Goal: Task Accomplishment & Management: Manage account settings

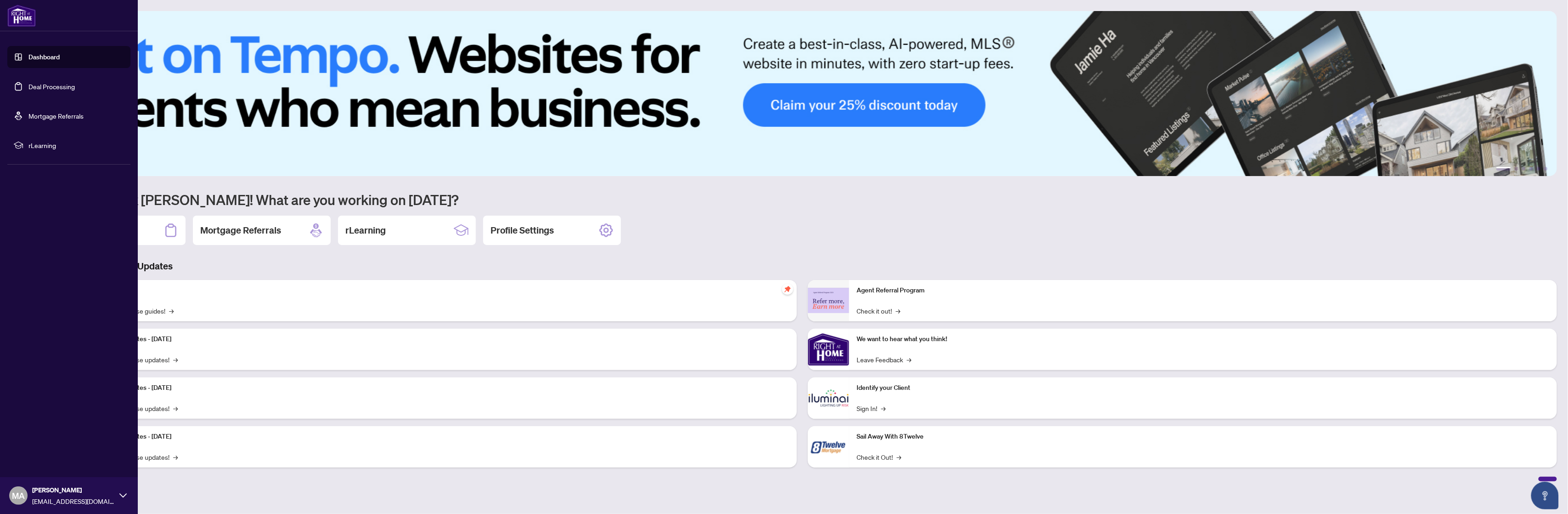
click at [45, 84] on link "Deal Processing" at bounding box center [52, 86] width 46 height 9
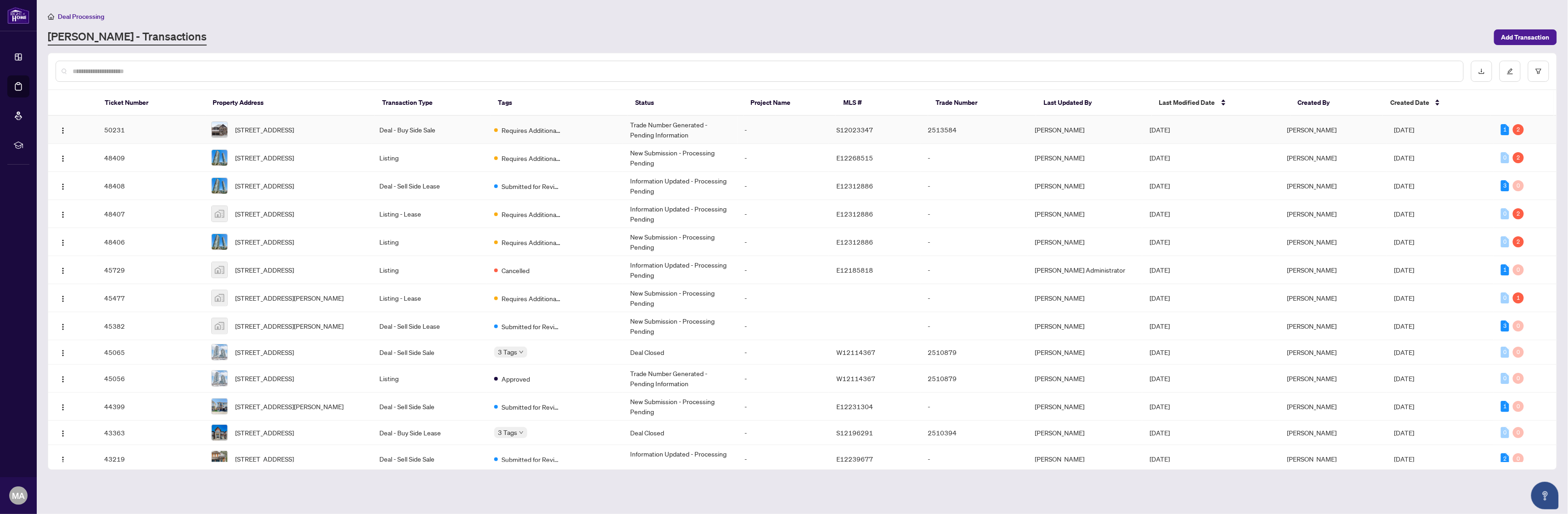
click at [669, 133] on td "Trade Number Generated - Pending Information" at bounding box center [680, 130] width 115 height 28
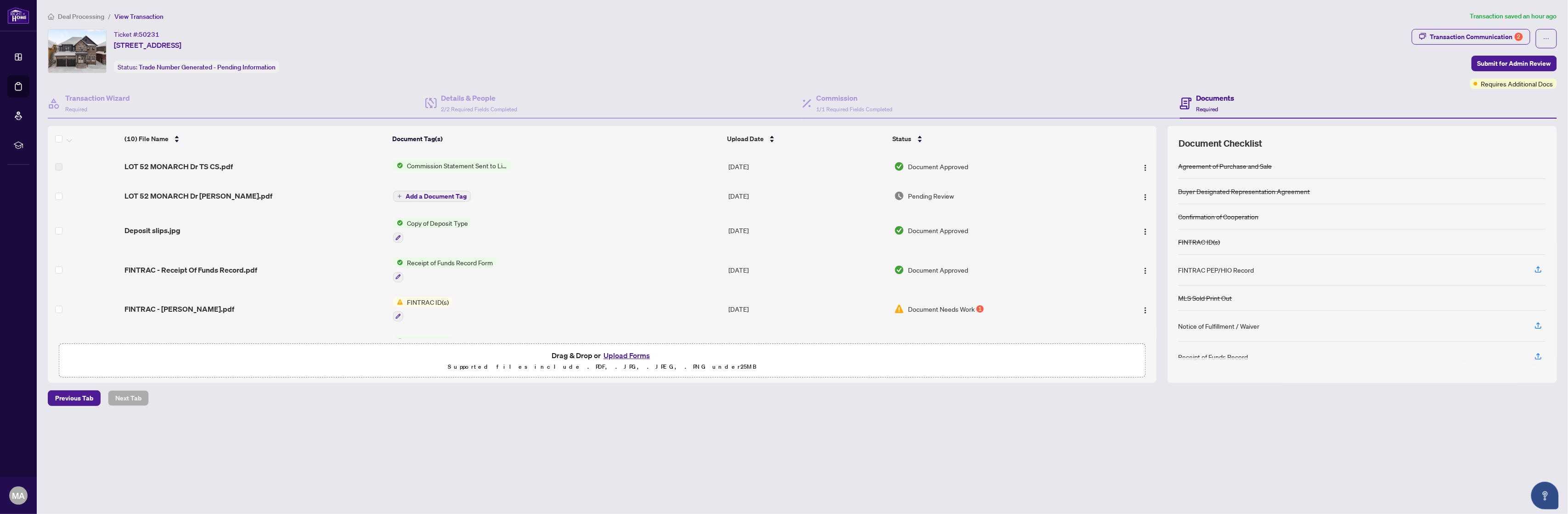
click at [942, 309] on span "Document Needs Work" at bounding box center [941, 309] width 66 height 10
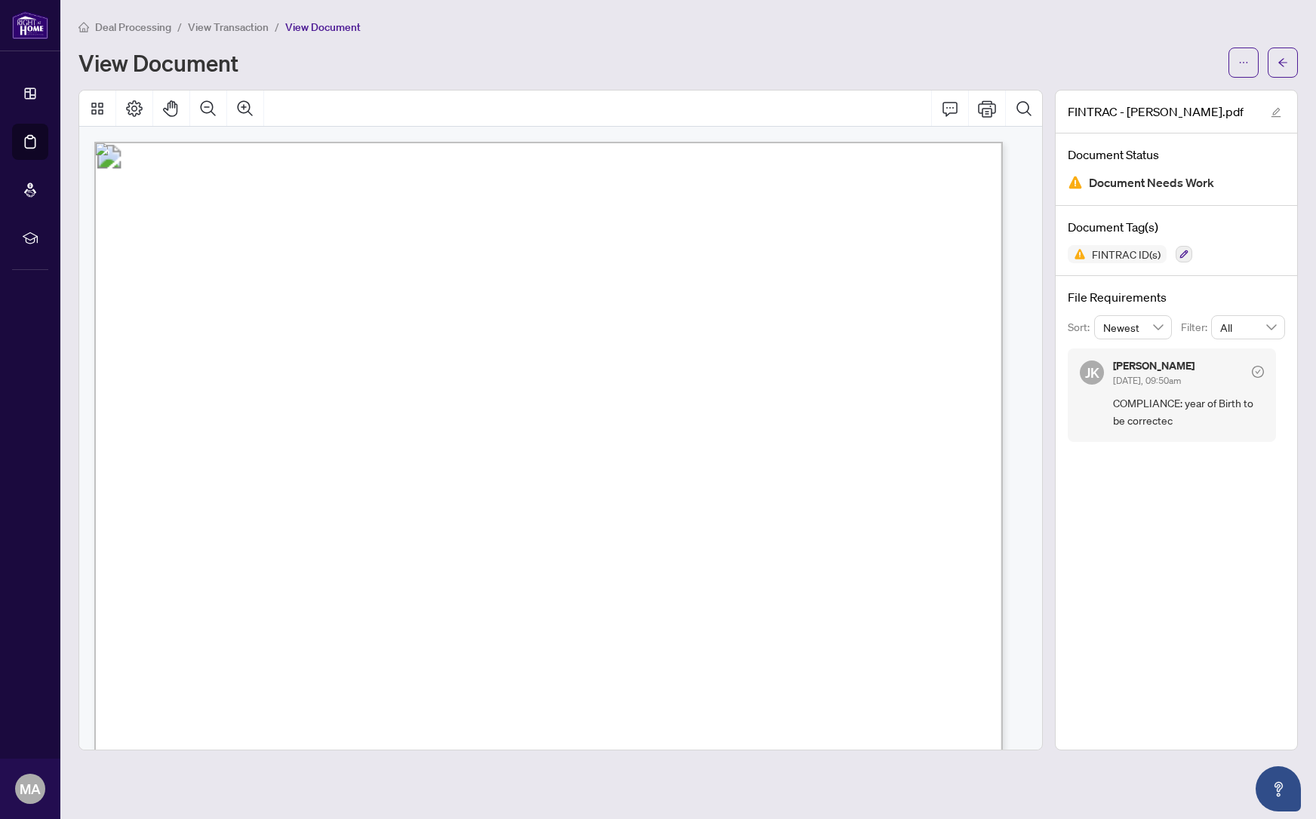
click at [1256, 586] on div "FINTRAC - Michelle.pdf Document Status Document Needs Work Document Tag(s) FINT…" at bounding box center [1176, 420] width 243 height 661
click at [987, 111] on button "Print" at bounding box center [987, 109] width 36 height 36
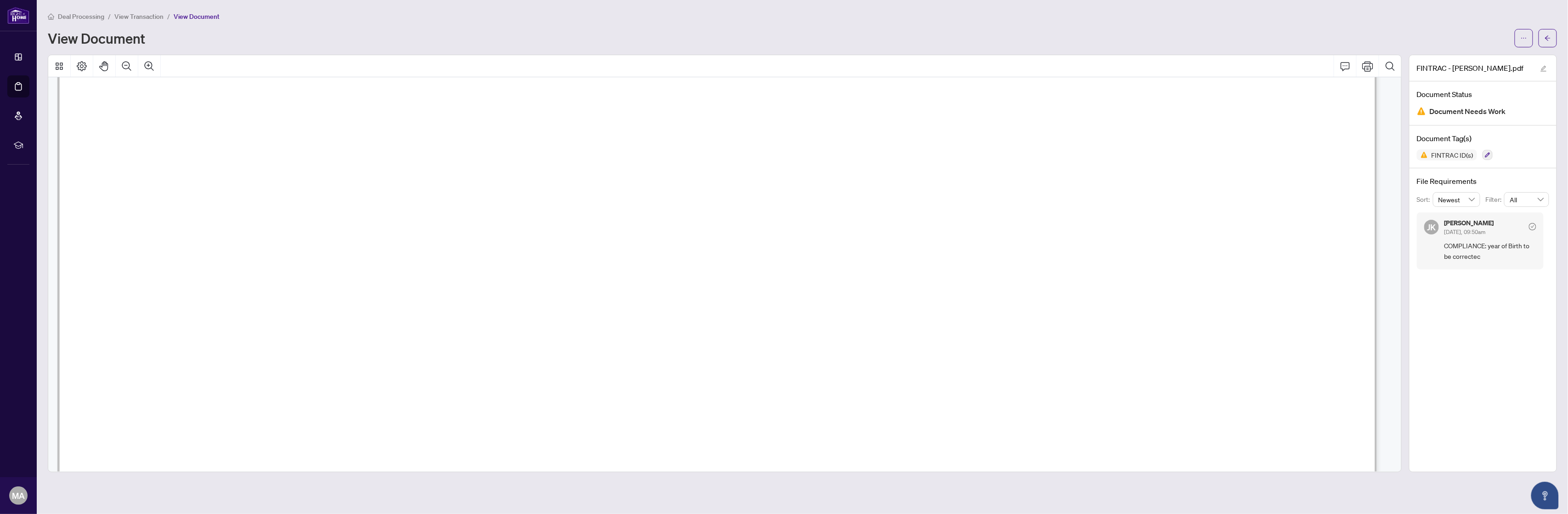
scroll to position [4107, 0]
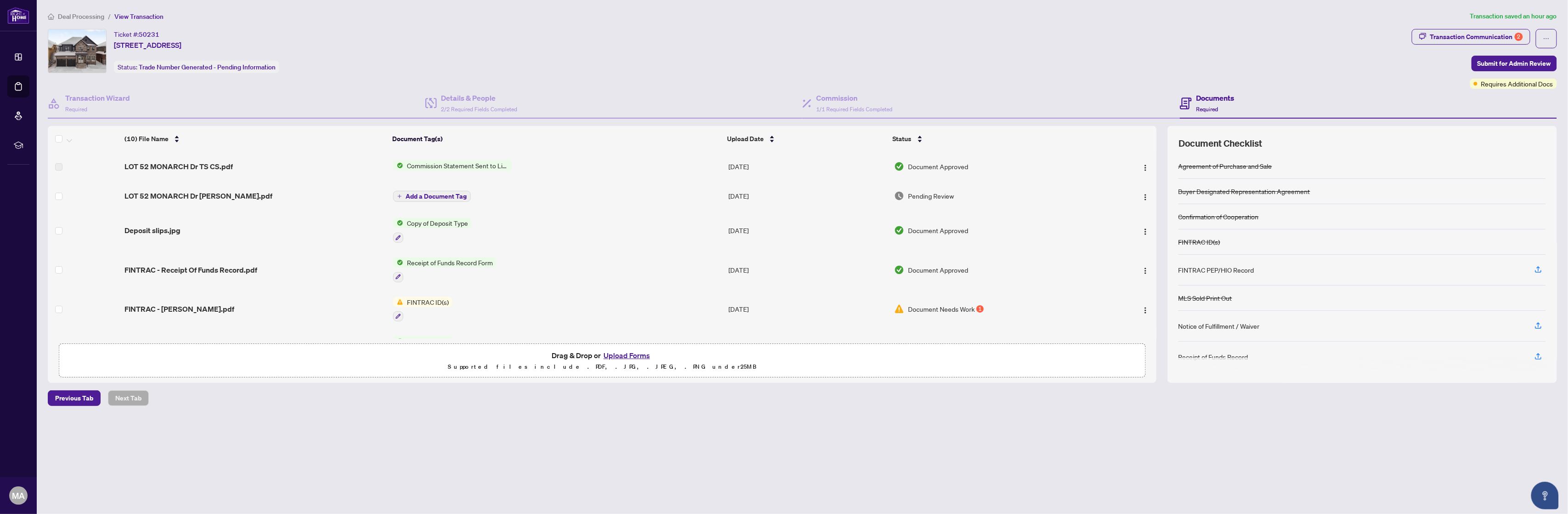
click at [617, 355] on button "Upload Forms" at bounding box center [626, 355] width 52 height 12
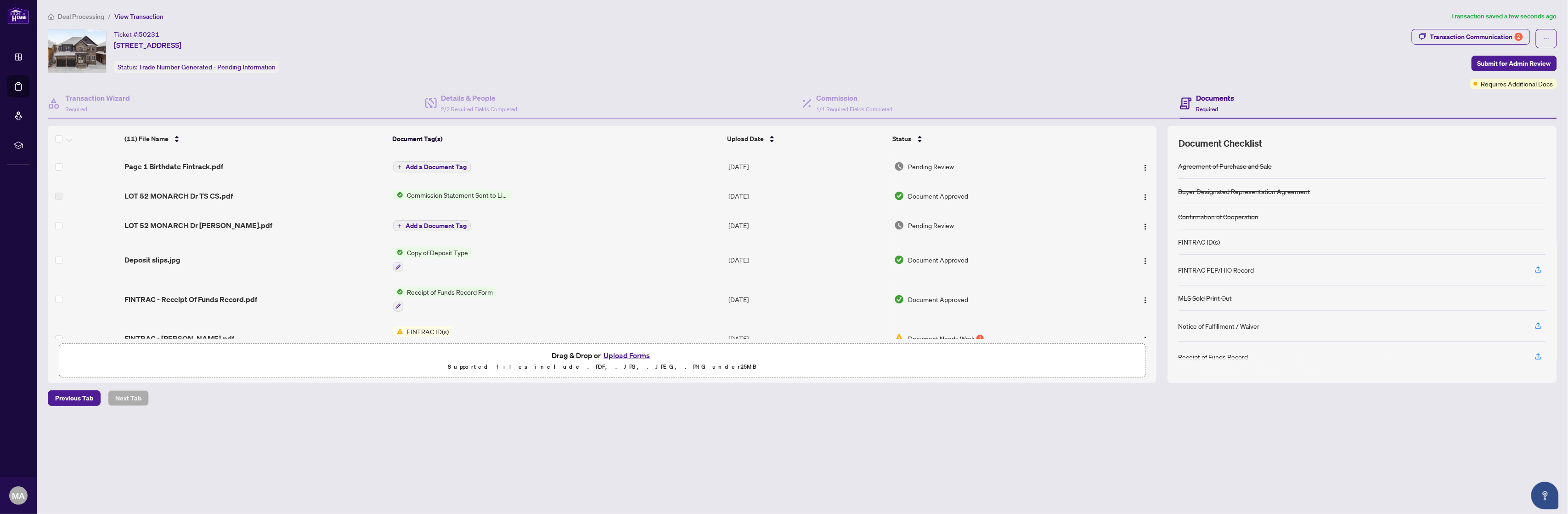
click at [433, 164] on span "Add a Document Tag" at bounding box center [436, 167] width 61 height 7
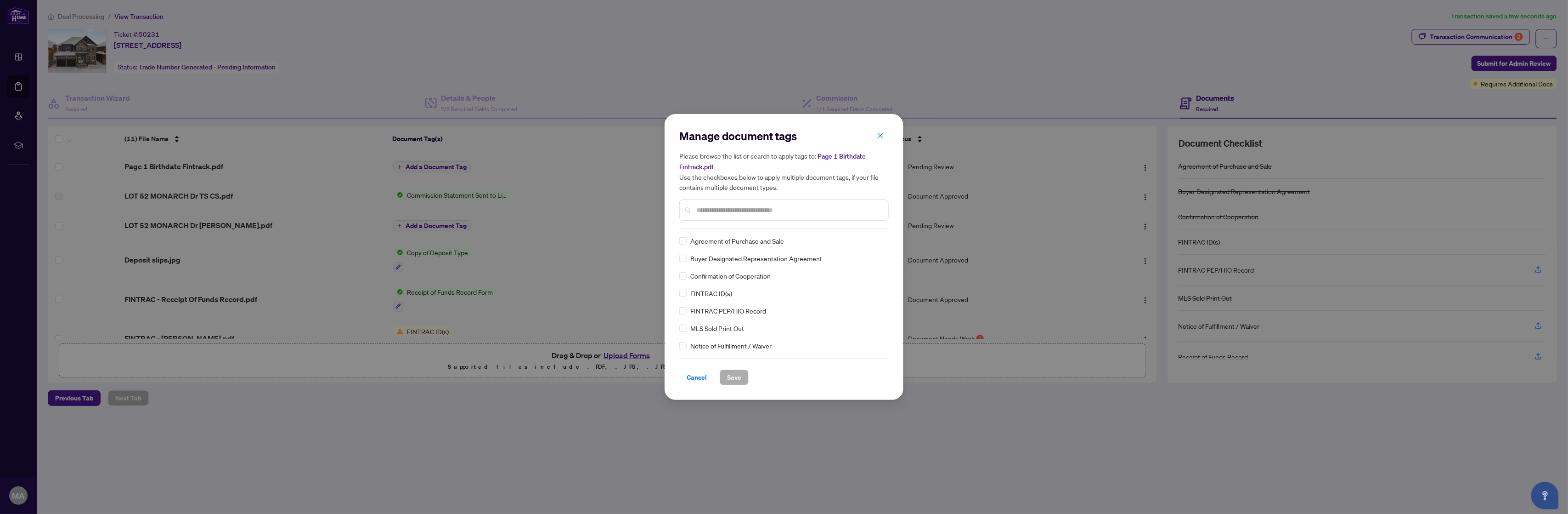
click at [721, 211] on input "text" at bounding box center [788, 210] width 184 height 10
click at [728, 375] on span "Save" at bounding box center [733, 377] width 14 height 15
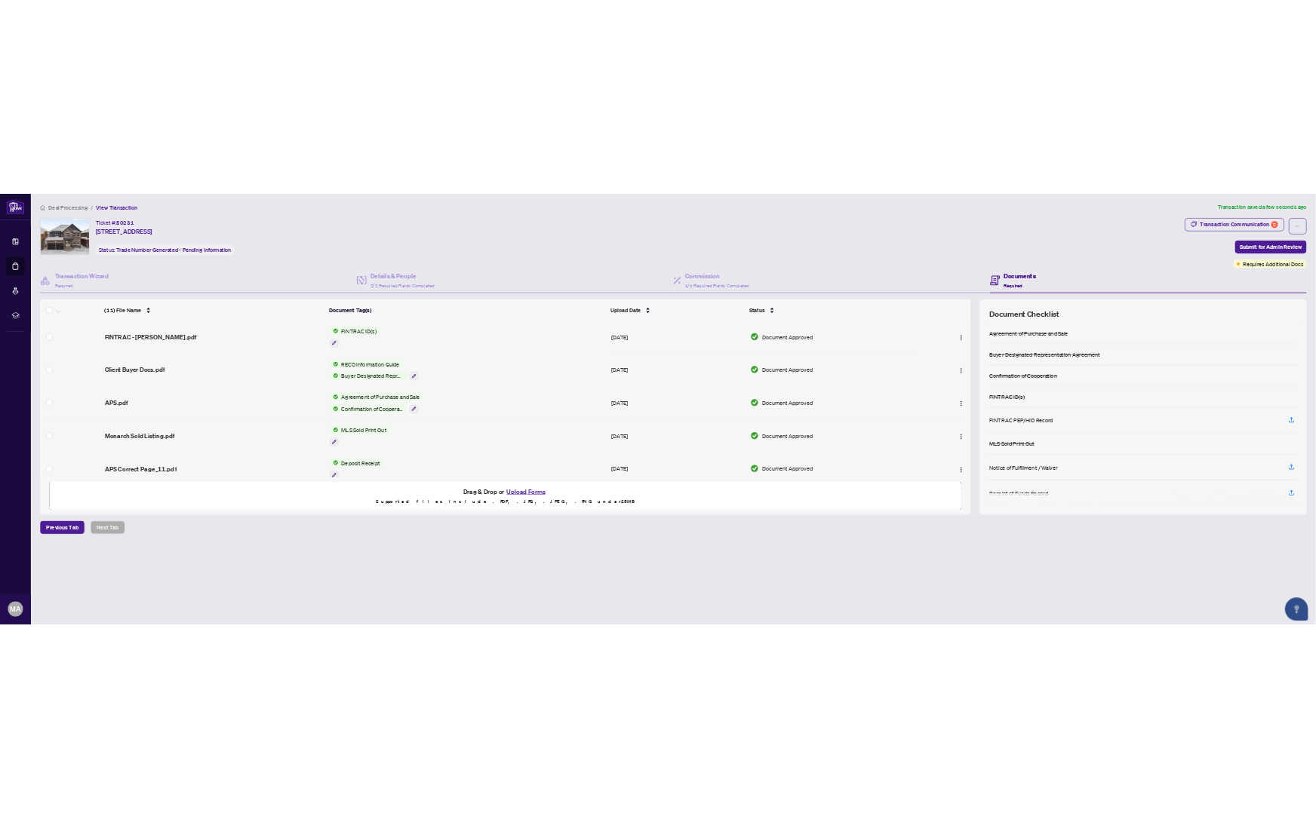
scroll to position [368, 0]
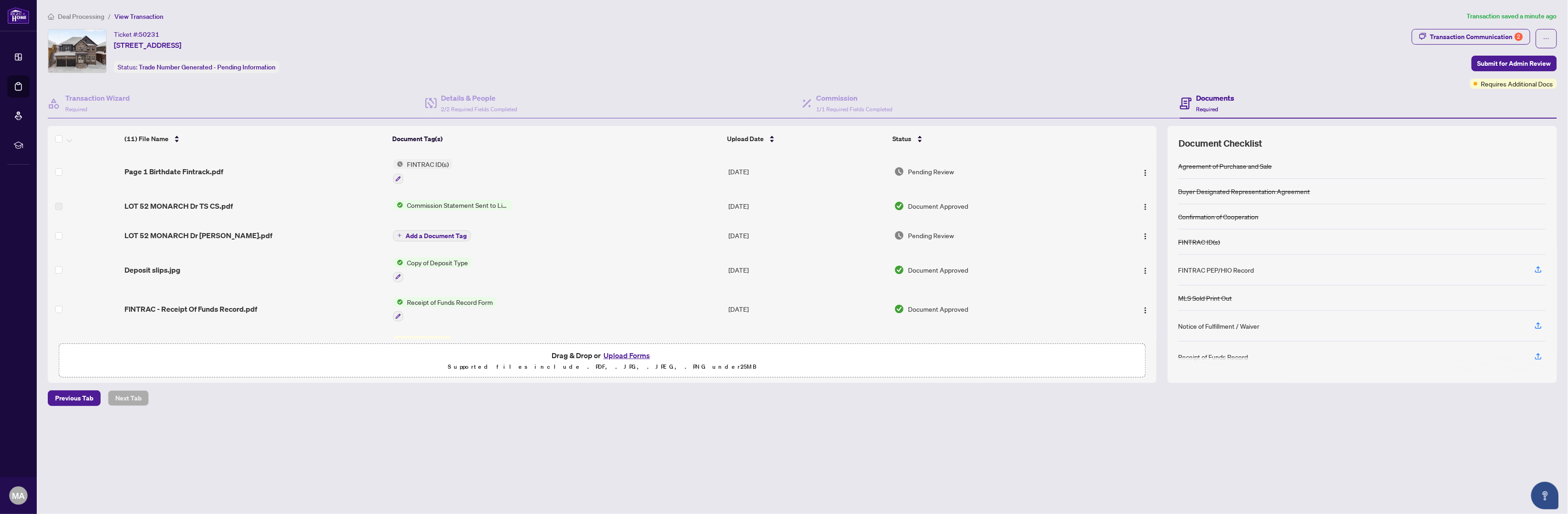
click at [436, 200] on span "Commission Statement Sent to Listing Brokerage" at bounding box center [457, 205] width 109 height 10
click at [214, 202] on span "LOT 52 MONARCH Dr TS CS.pdf" at bounding box center [178, 206] width 108 height 11
click at [198, 231] on span "LOT 52 MONARCH Dr [PERSON_NAME].pdf" at bounding box center [198, 235] width 148 height 11
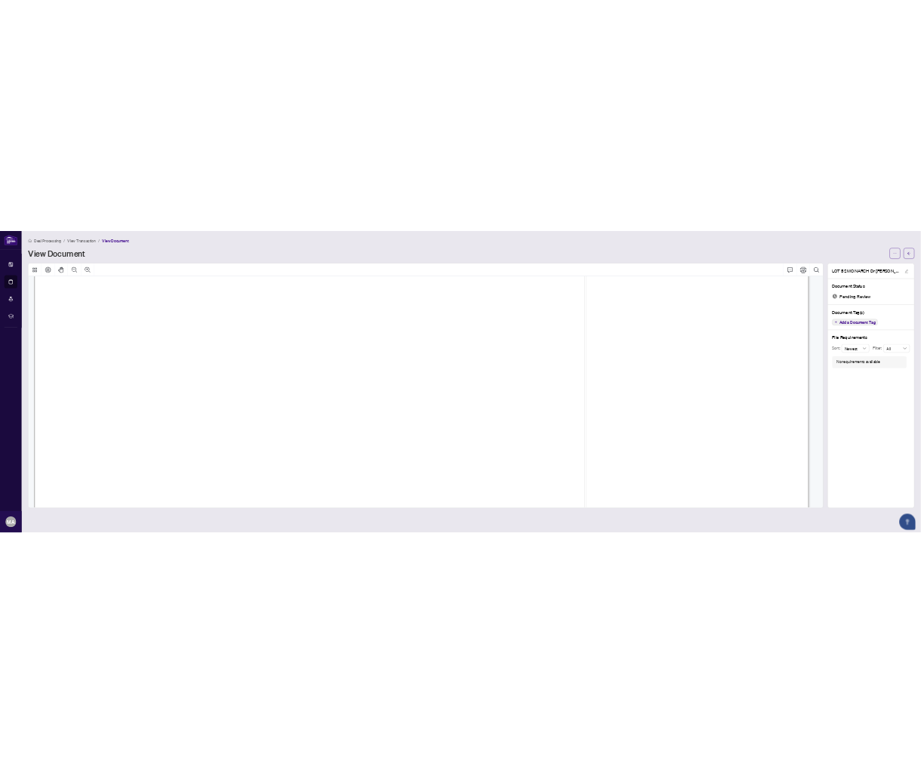
scroll to position [2213, 0]
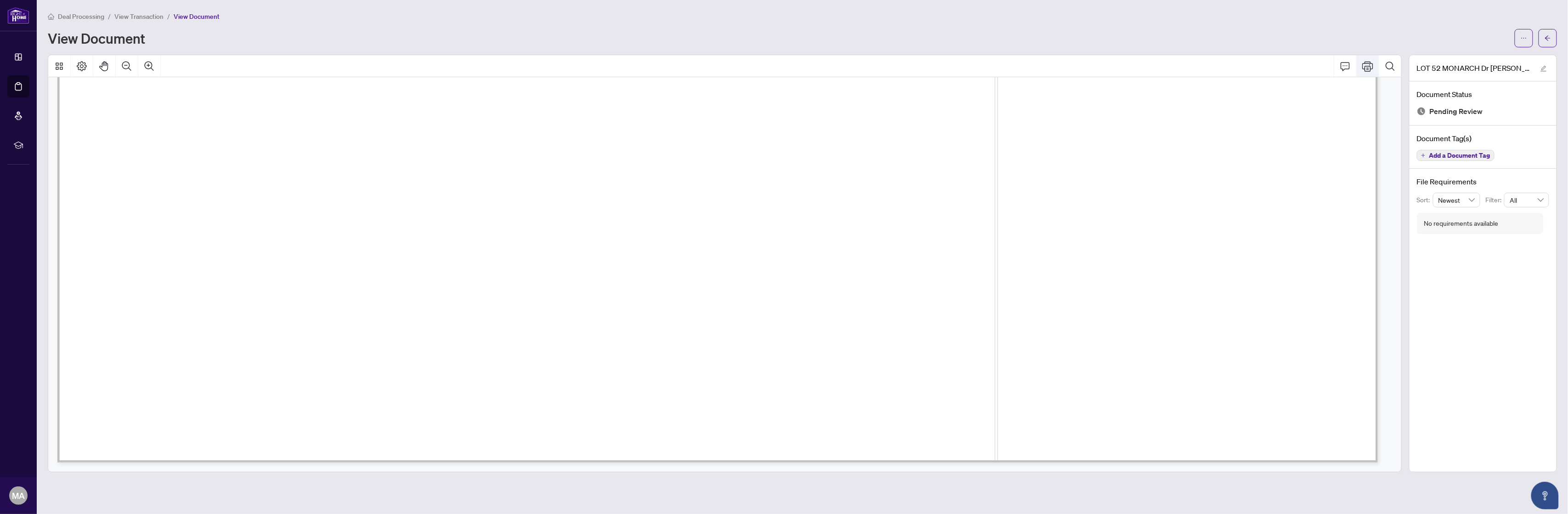
click at [1373, 66] on button "Print" at bounding box center [1368, 66] width 22 height 22
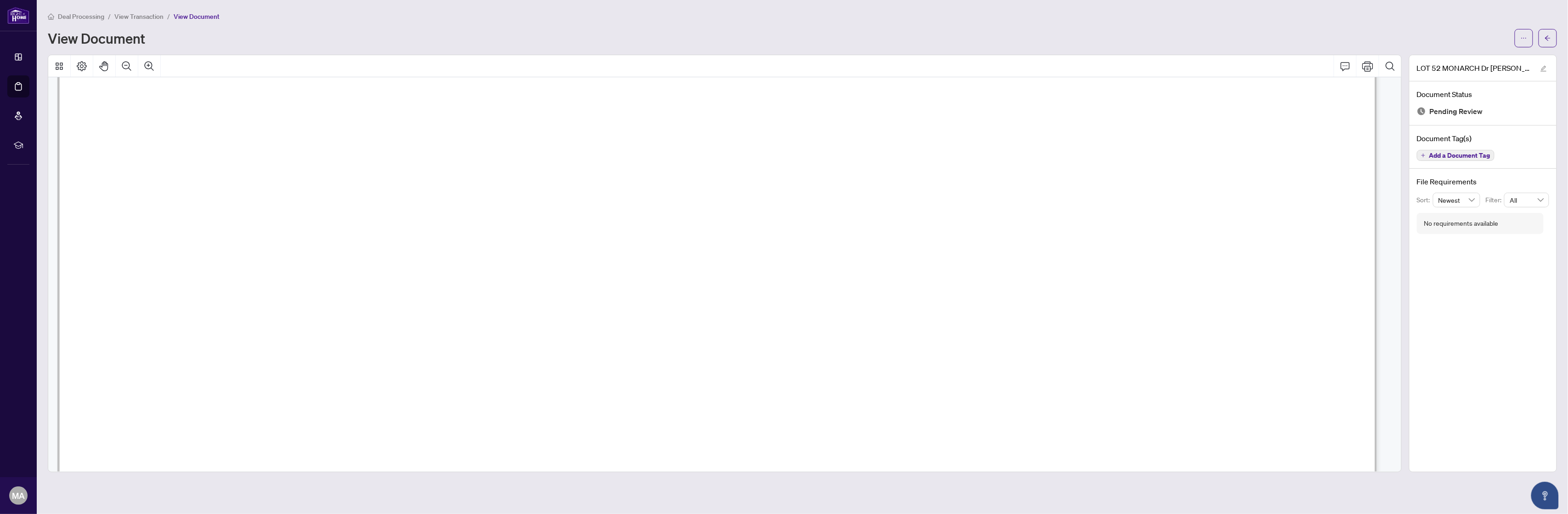
scroll to position [326, 0]
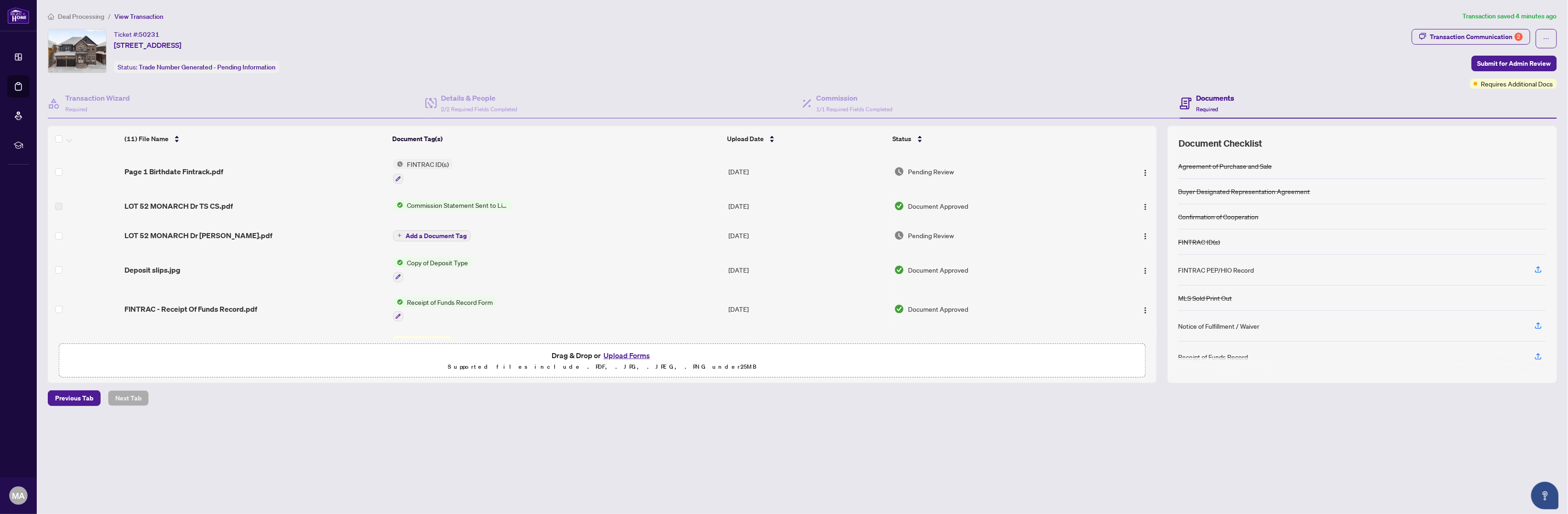
click at [627, 353] on button "Upload Forms" at bounding box center [626, 355] width 52 height 12
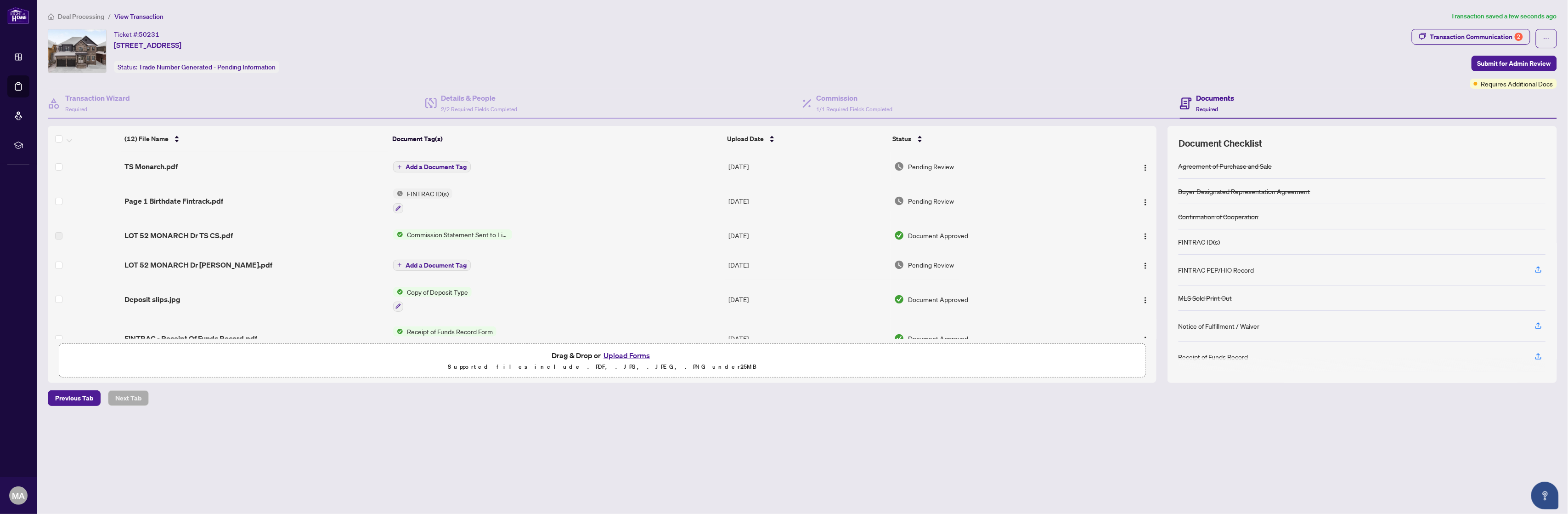
click at [439, 164] on span "Add a Document Tag" at bounding box center [436, 167] width 61 height 7
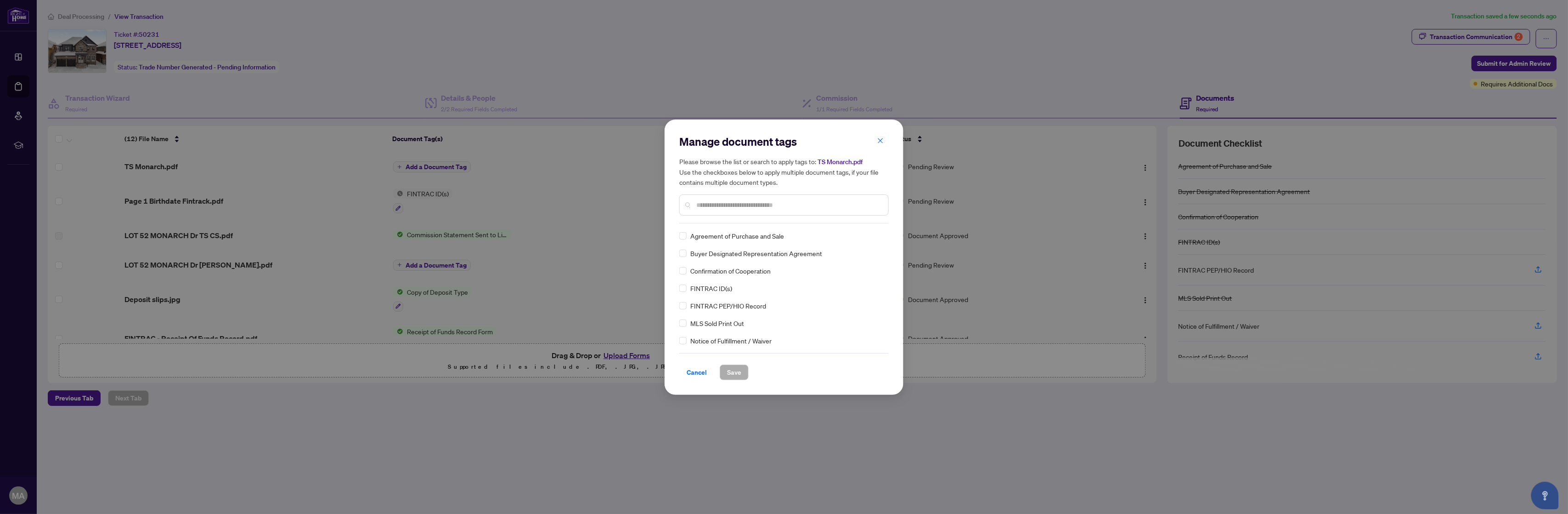
click at [735, 207] on input "text" at bounding box center [788, 205] width 184 height 10
type input "*****"
click at [737, 371] on span "Save" at bounding box center [733, 372] width 14 height 15
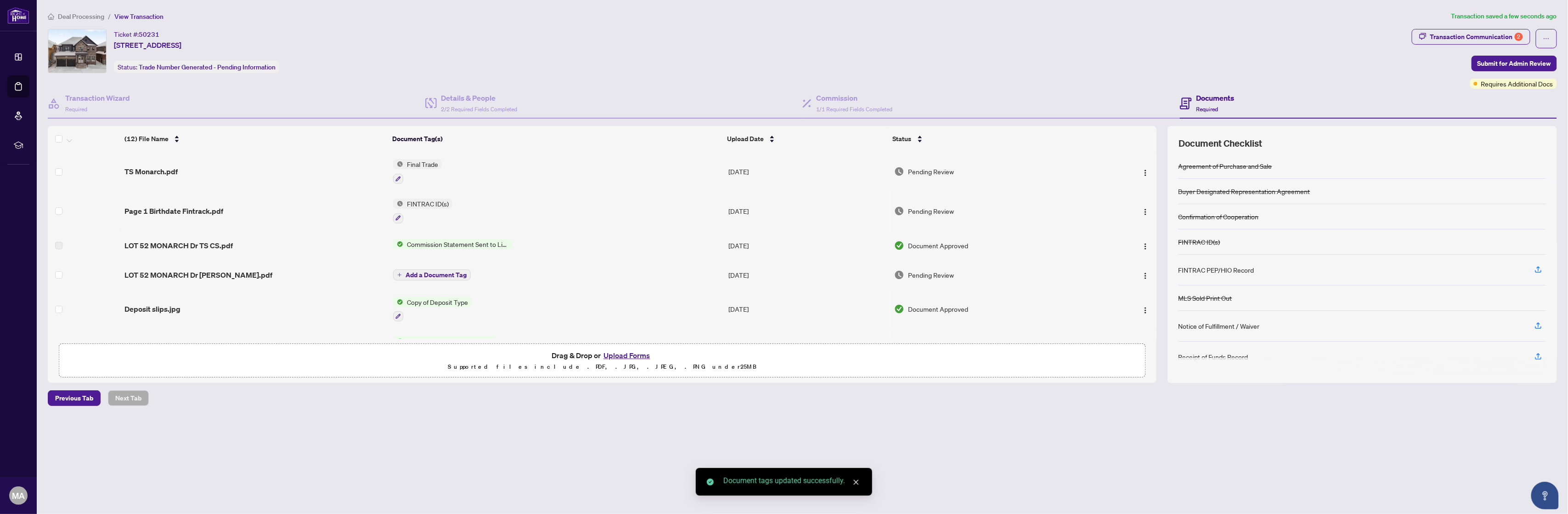
click at [1531, 63] on span "Submit for Admin Review" at bounding box center [1514, 63] width 74 height 15
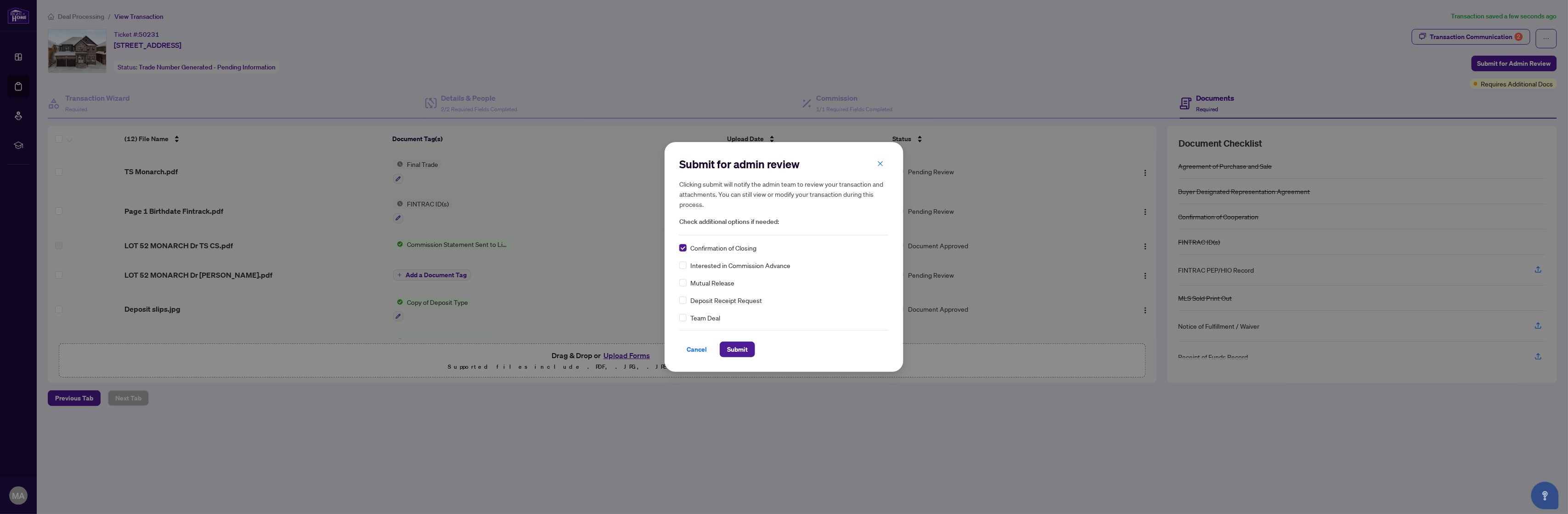
click at [729, 351] on span "Submit" at bounding box center [737, 349] width 21 height 15
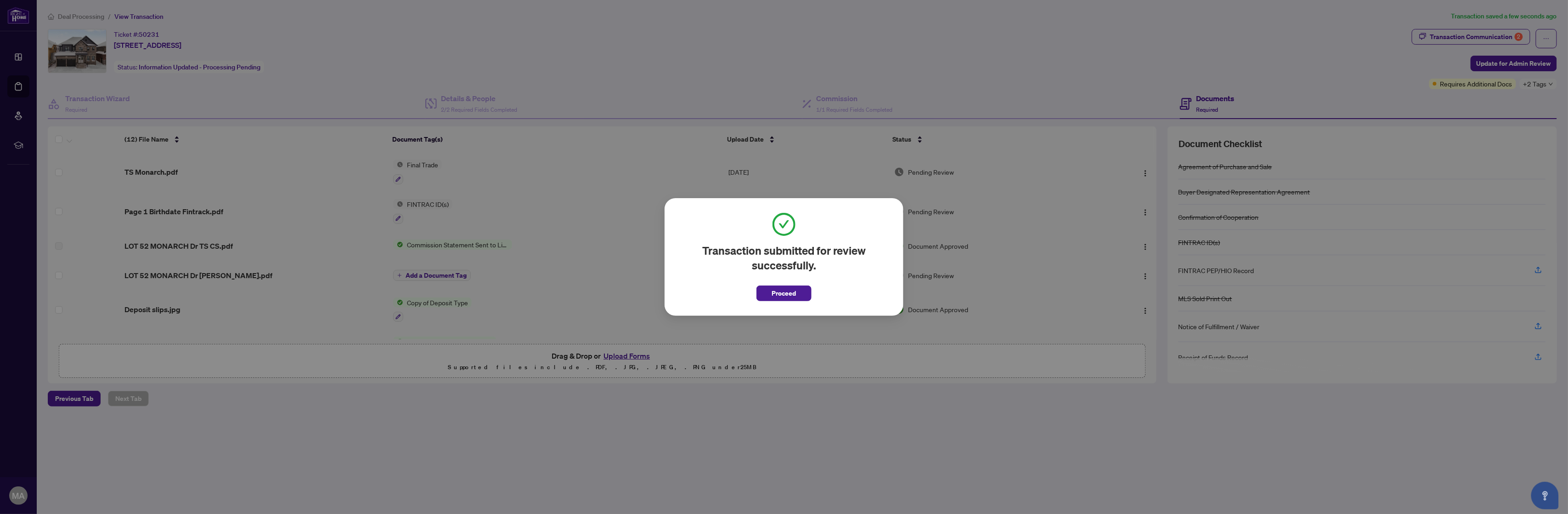
click at [794, 295] on span "Proceed" at bounding box center [784, 293] width 24 height 15
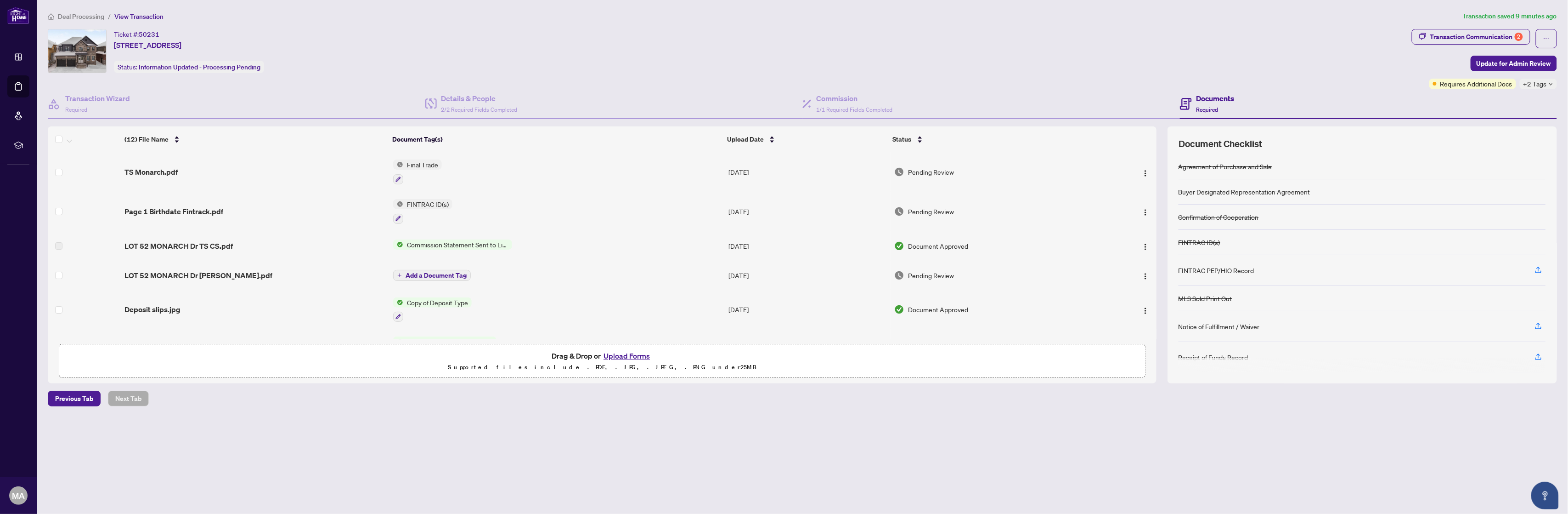
click at [623, 450] on main "Deal Processing / View Transaction Transaction saved 9 minutes ago Ticket #: 50…" at bounding box center [802, 257] width 1531 height 514
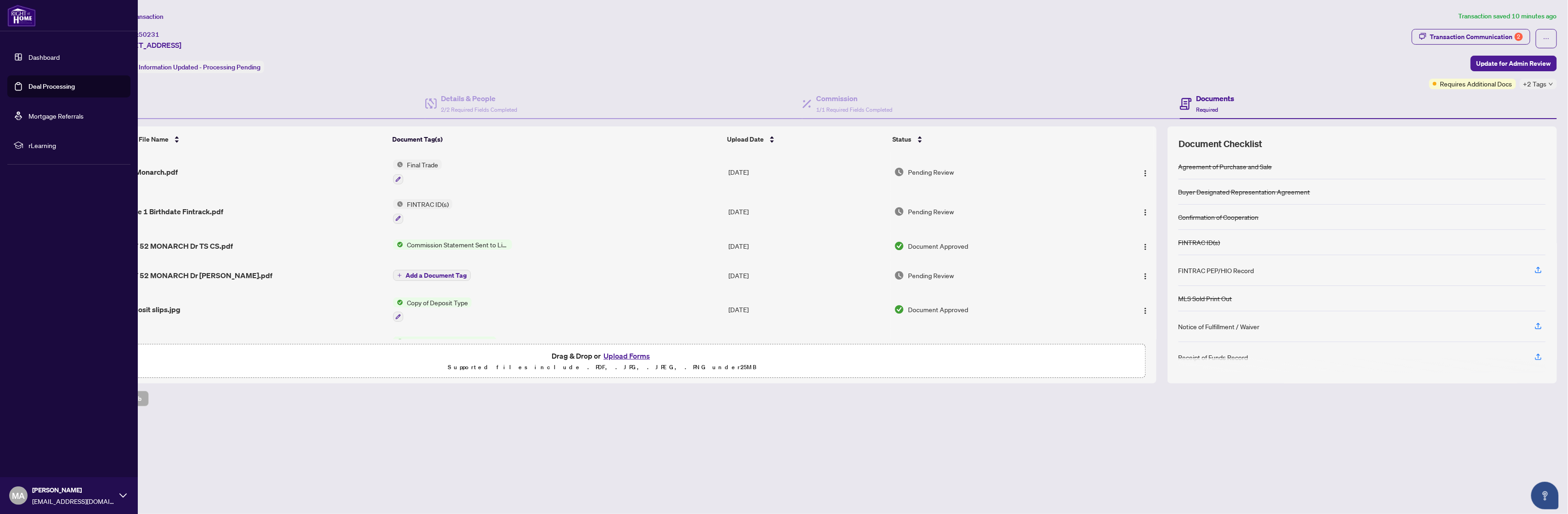
click at [29, 54] on link "Dashboard" at bounding box center [44, 57] width 31 height 9
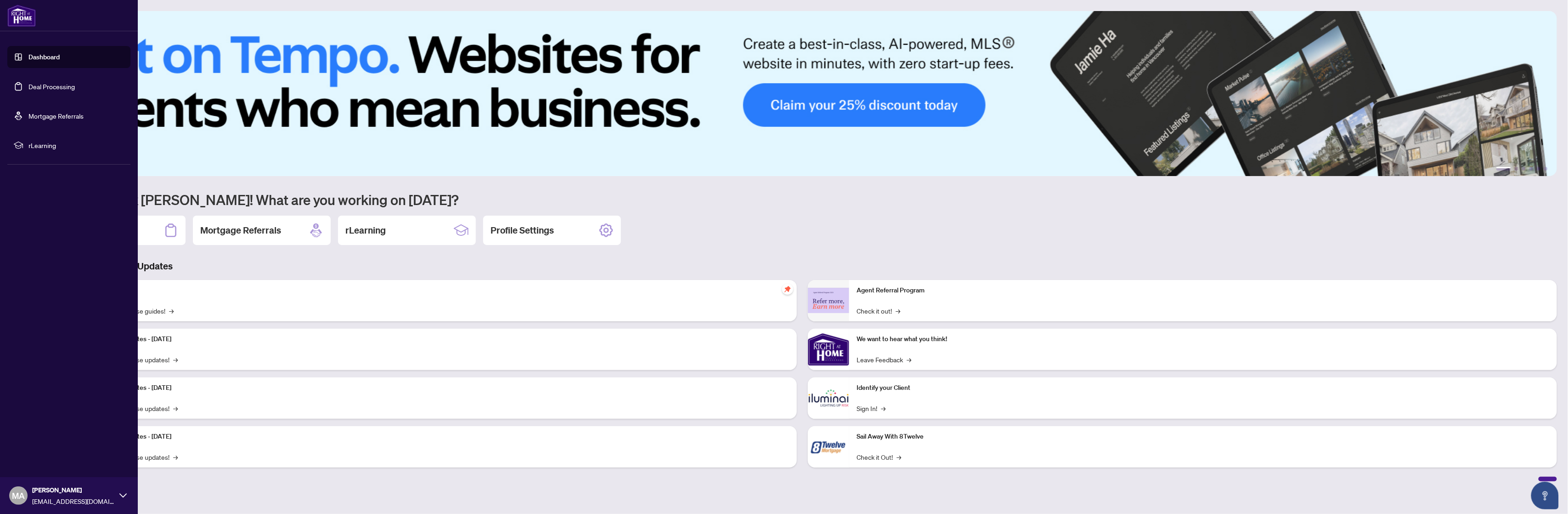
click at [29, 55] on link "Dashboard" at bounding box center [44, 57] width 31 height 9
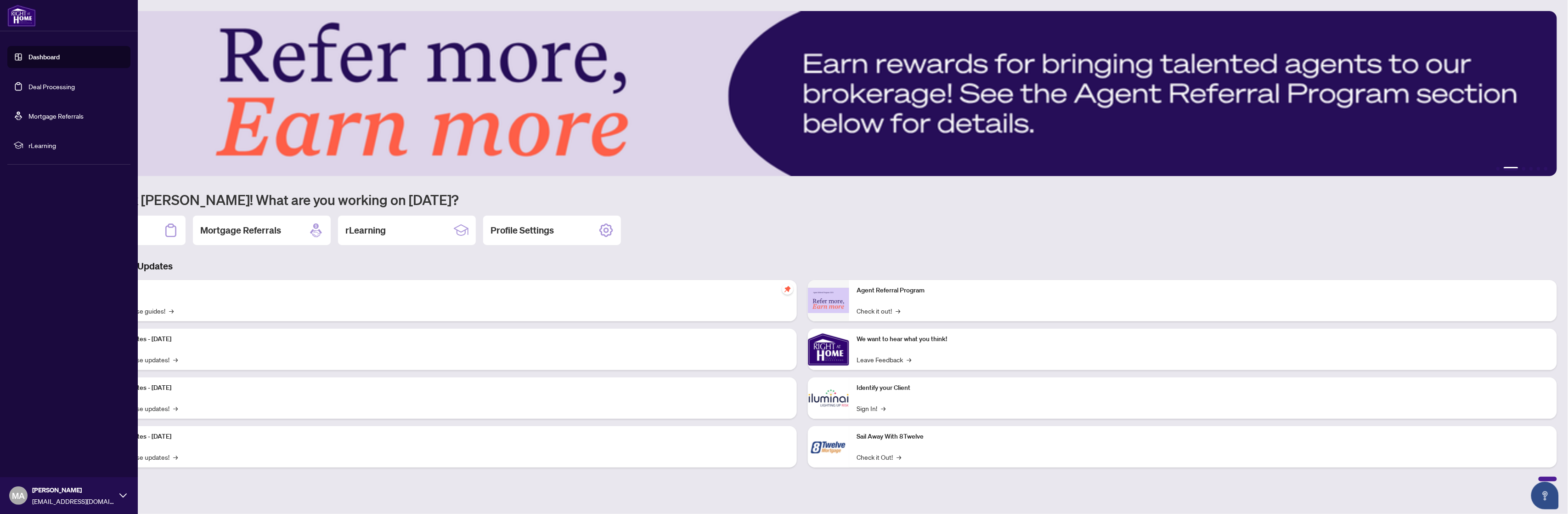
click at [29, 56] on link "Dashboard" at bounding box center [44, 57] width 31 height 9
click at [43, 53] on link "Dashboard" at bounding box center [44, 57] width 31 height 9
click at [57, 58] on link "Dashboard" at bounding box center [44, 57] width 31 height 9
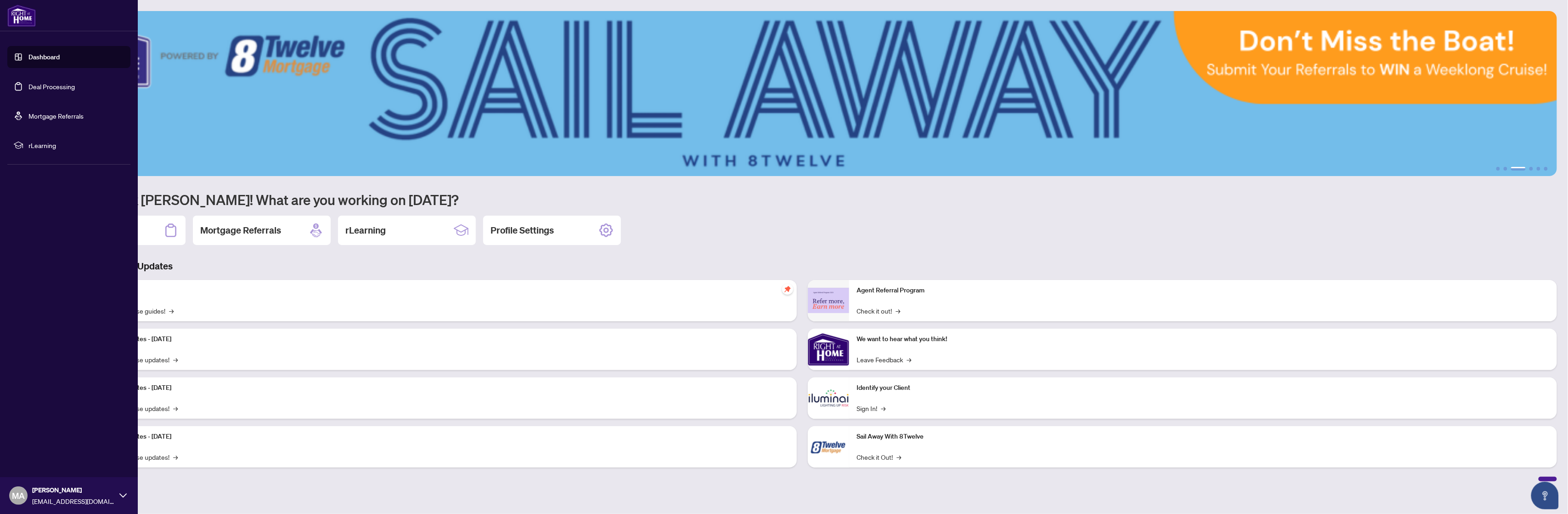
click at [75, 90] on link "Deal Processing" at bounding box center [52, 86] width 46 height 9
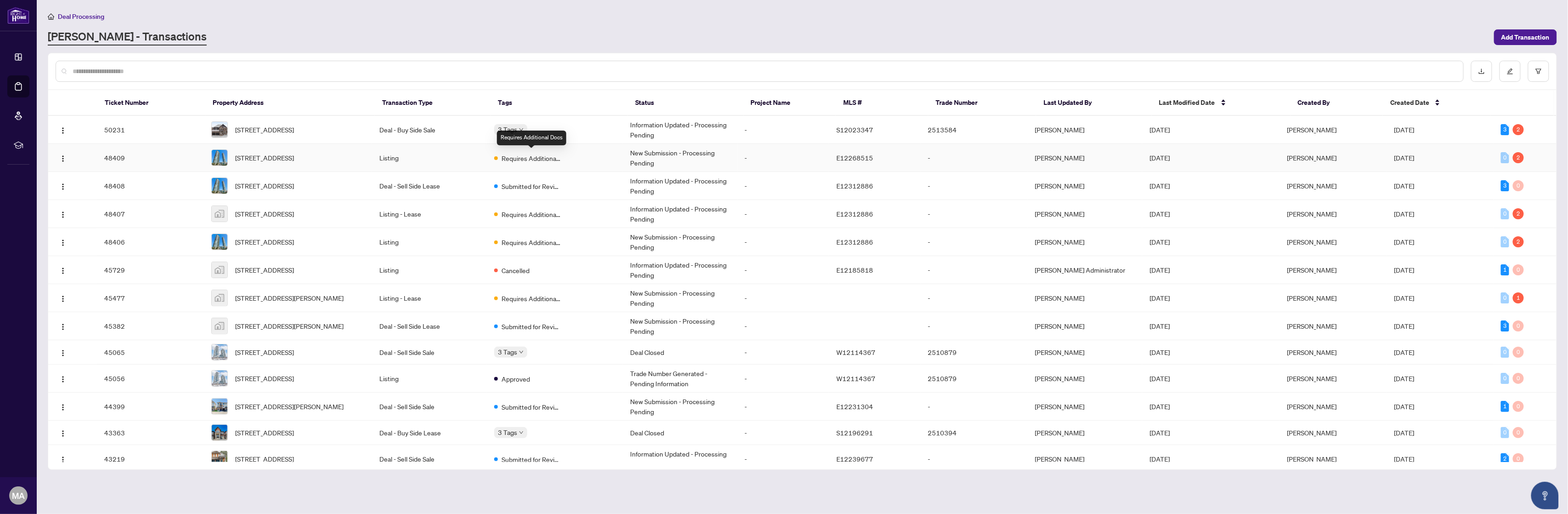
click at [517, 158] on span "Requires Additional Docs" at bounding box center [531, 158] width 60 height 10
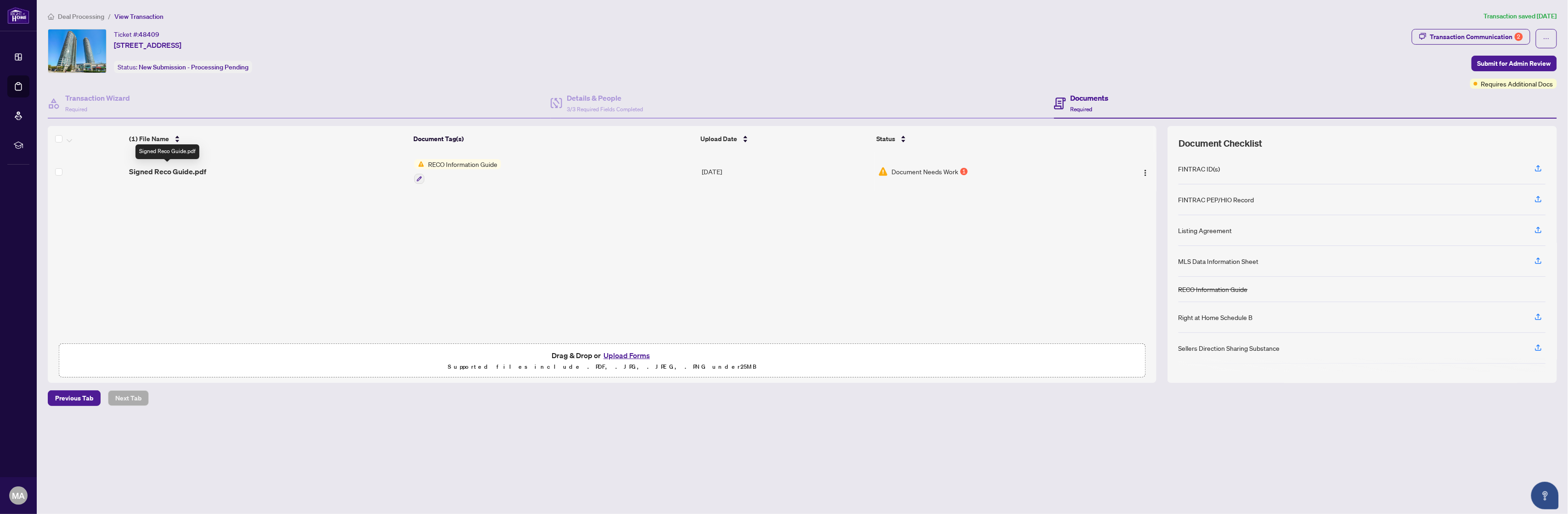
click at [177, 171] on span "Signed Reco Guide.pdf" at bounding box center [167, 171] width 77 height 11
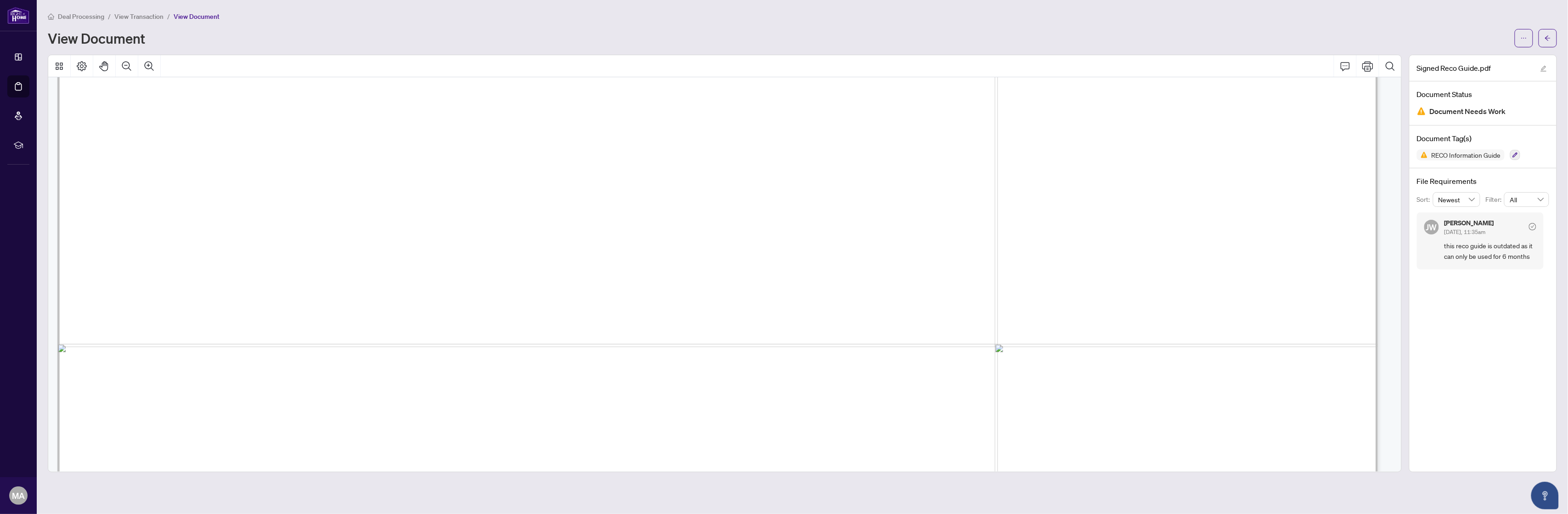
scroll to position [21741, 0]
click at [1370, 66] on button "Print" at bounding box center [1368, 66] width 22 height 22
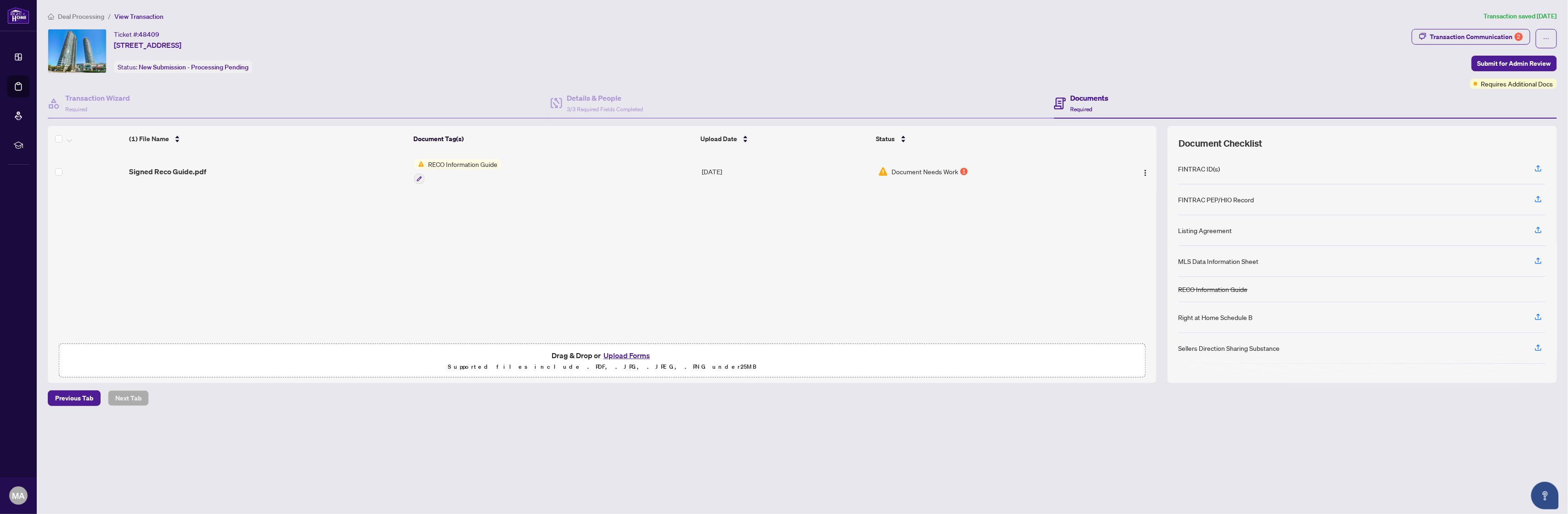
click at [422, 176] on button "button" at bounding box center [419, 178] width 10 height 10
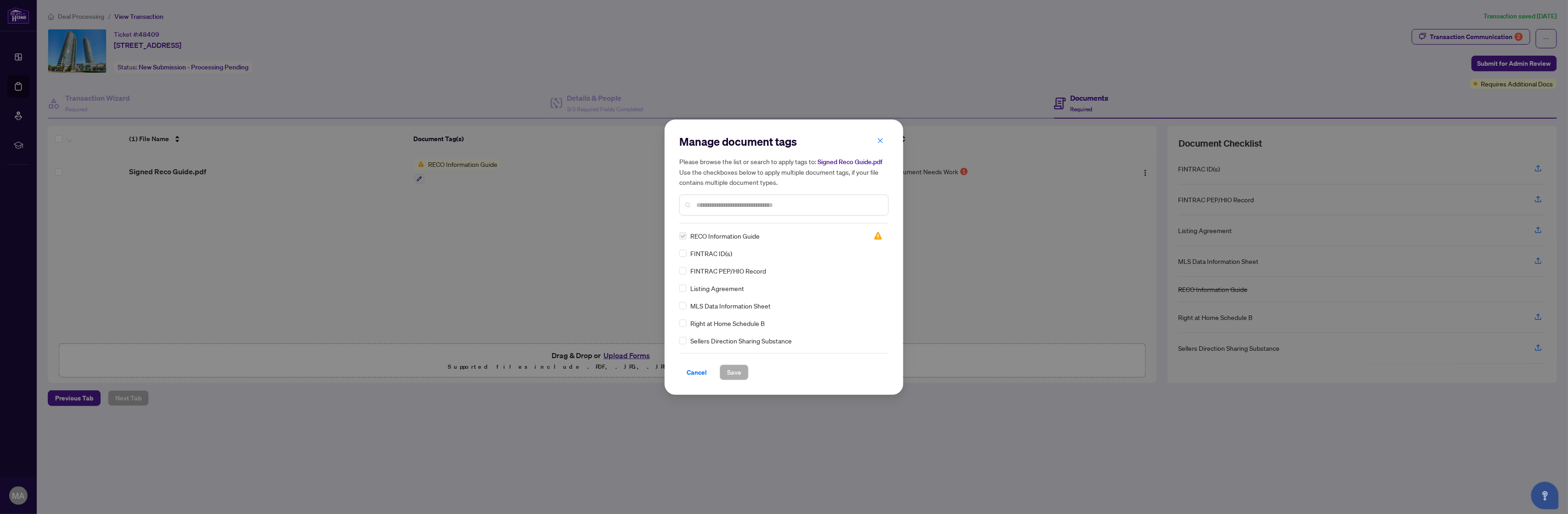
click at [880, 139] on icon "close" at bounding box center [880, 141] width 7 height 7
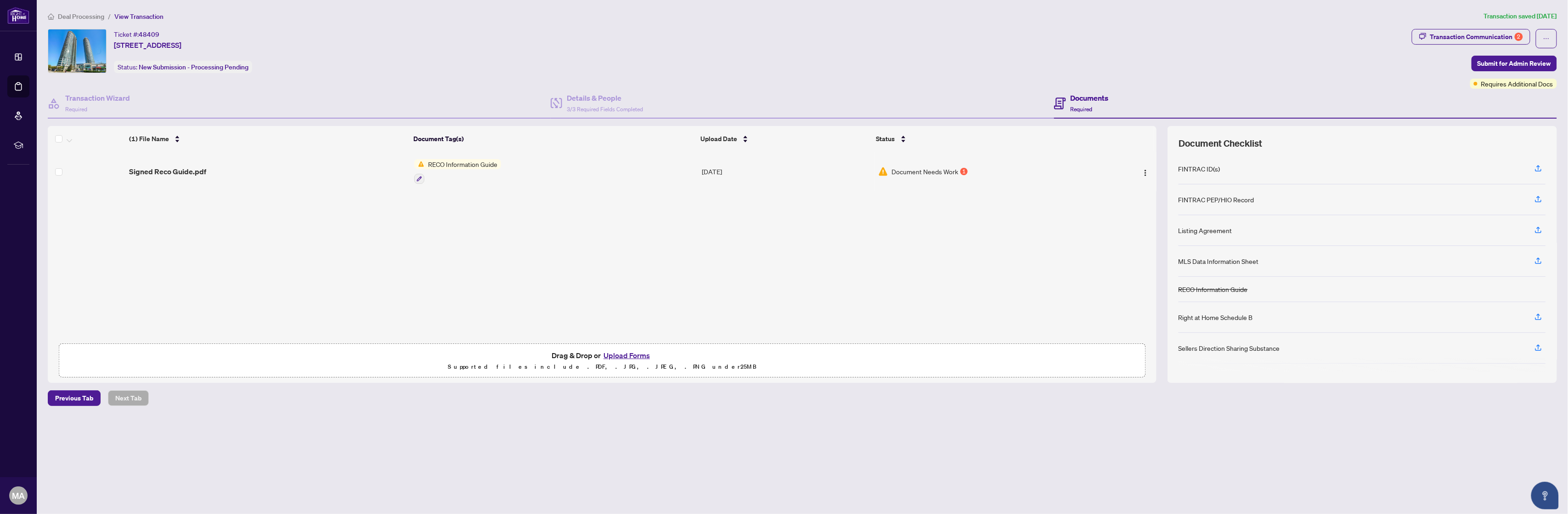
click at [1146, 172] on img "button" at bounding box center [1146, 173] width 7 height 7
click at [613, 351] on button "Upload Forms" at bounding box center [626, 355] width 52 height 12
click at [451, 164] on span "Add a Document Tag" at bounding box center [457, 167] width 61 height 7
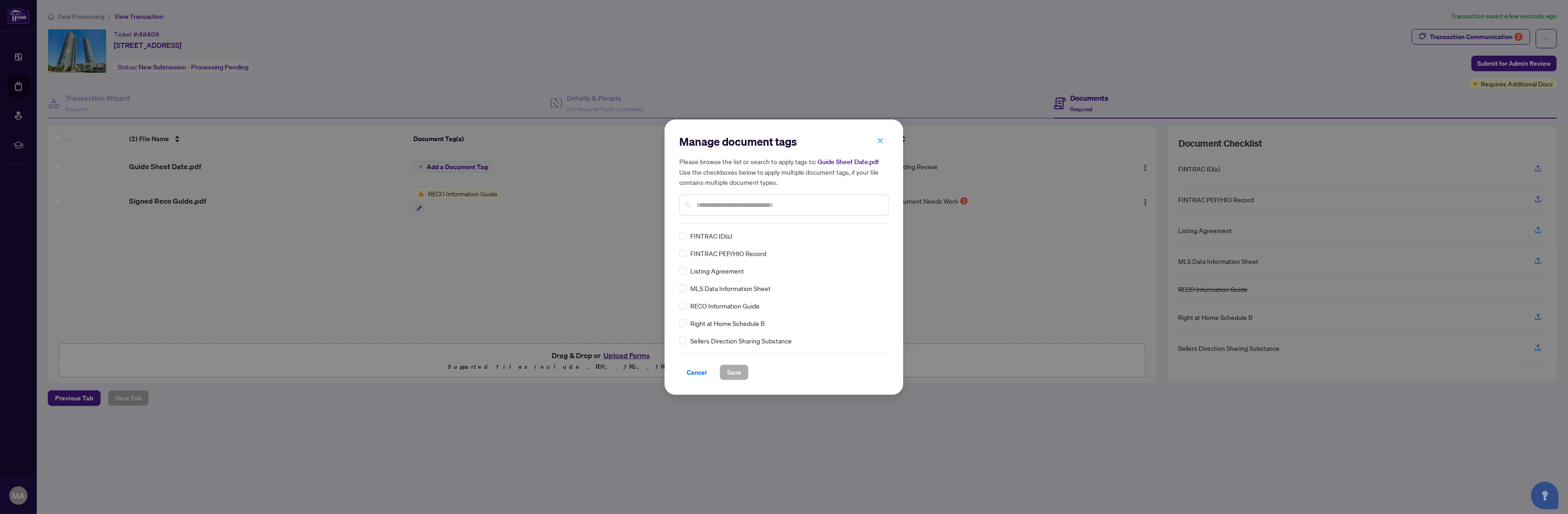
click at [718, 203] on input "text" at bounding box center [788, 205] width 184 height 10
type input "****"
click at [729, 371] on span "Save" at bounding box center [733, 372] width 14 height 15
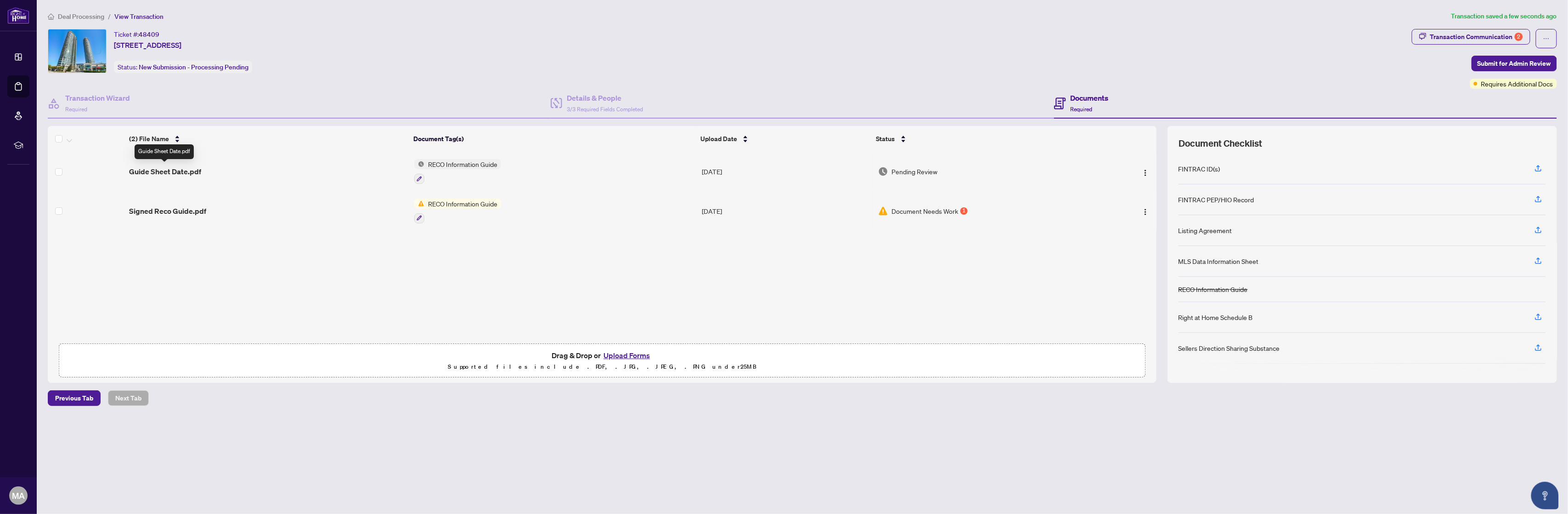
drag, startPoint x: 150, startPoint y: 169, endPoint x: 504, endPoint y: 287, distance: 373.1
click at [504, 287] on div "(2) File Name Document Tag(s) Upload Date Status Guide Sheet Date.pdf RECO Info…" at bounding box center [601, 255] width 1108 height 257
click at [155, 169] on span "Guide Sheet Date.pdf" at bounding box center [165, 171] width 72 height 11
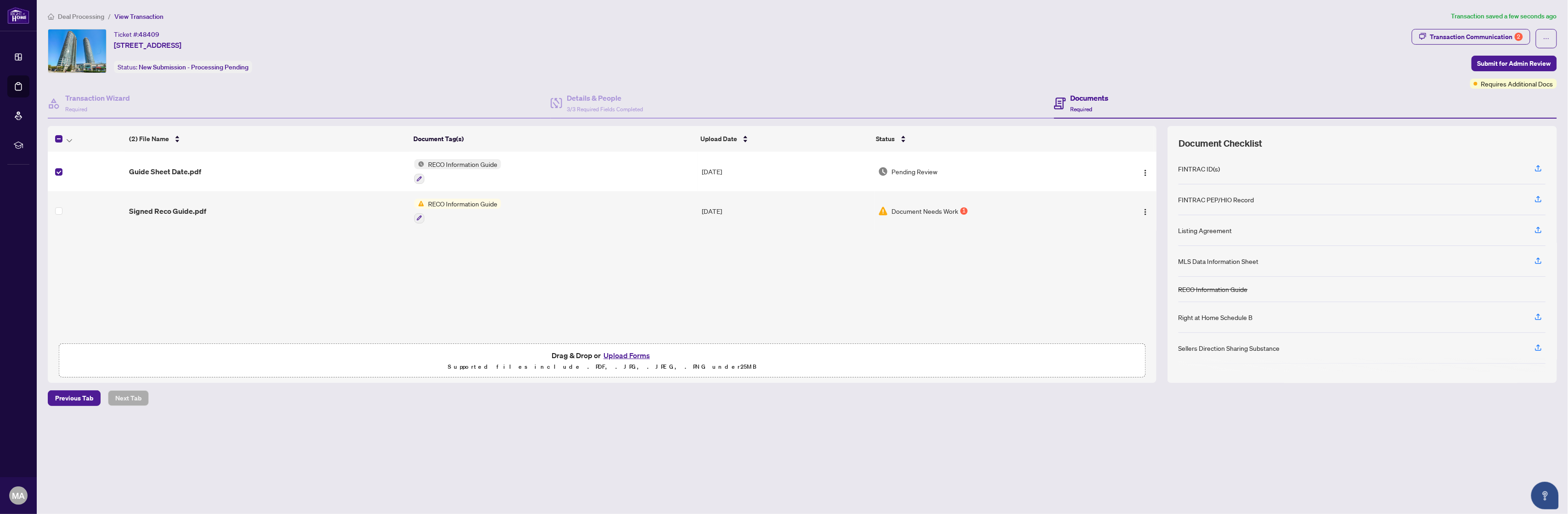
click at [1147, 172] on img "button" at bounding box center [1146, 173] width 7 height 7
click at [1157, 259] on span "Rename" at bounding box center [1188, 262] width 88 height 10
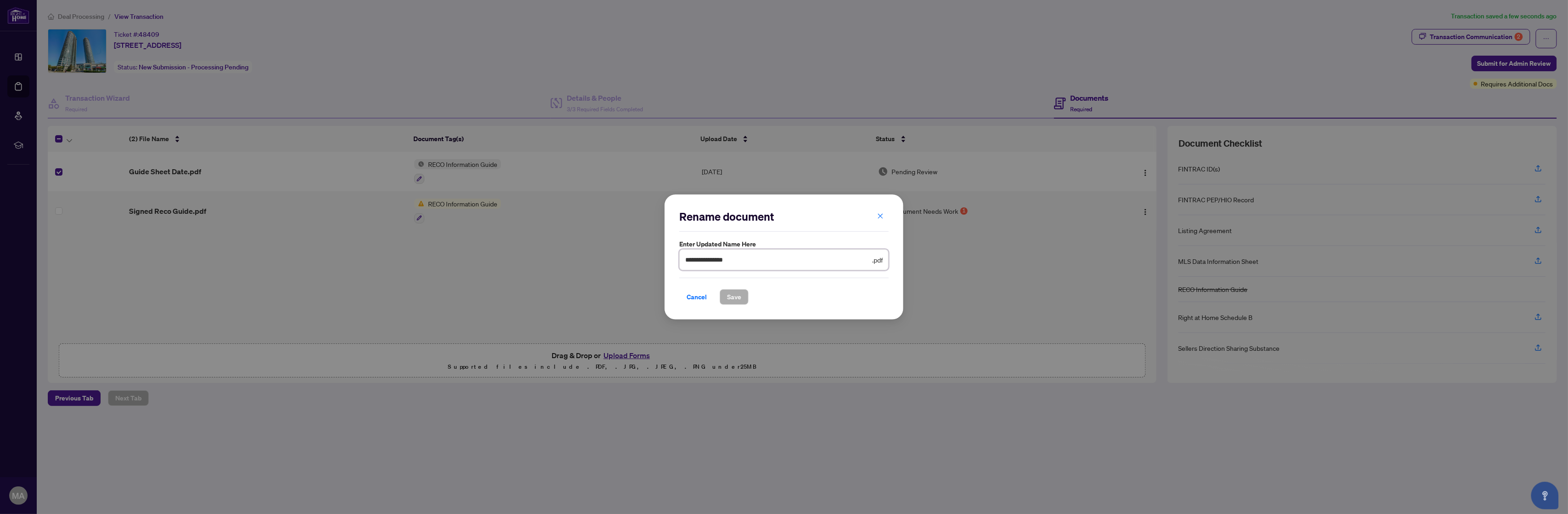
click at [686, 262] on input "**********" at bounding box center [778, 259] width 185 height 10
type input "**********"
click at [743, 298] on button "Save" at bounding box center [734, 297] width 29 height 16
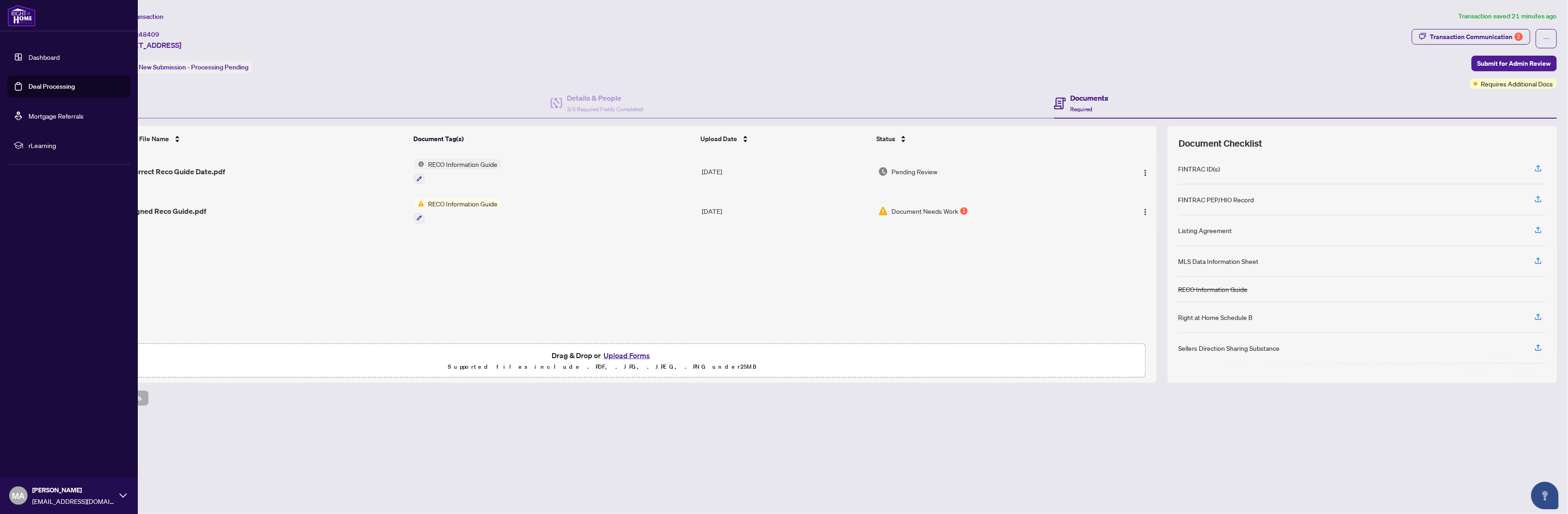
click at [29, 53] on link "Dashboard" at bounding box center [44, 57] width 31 height 9
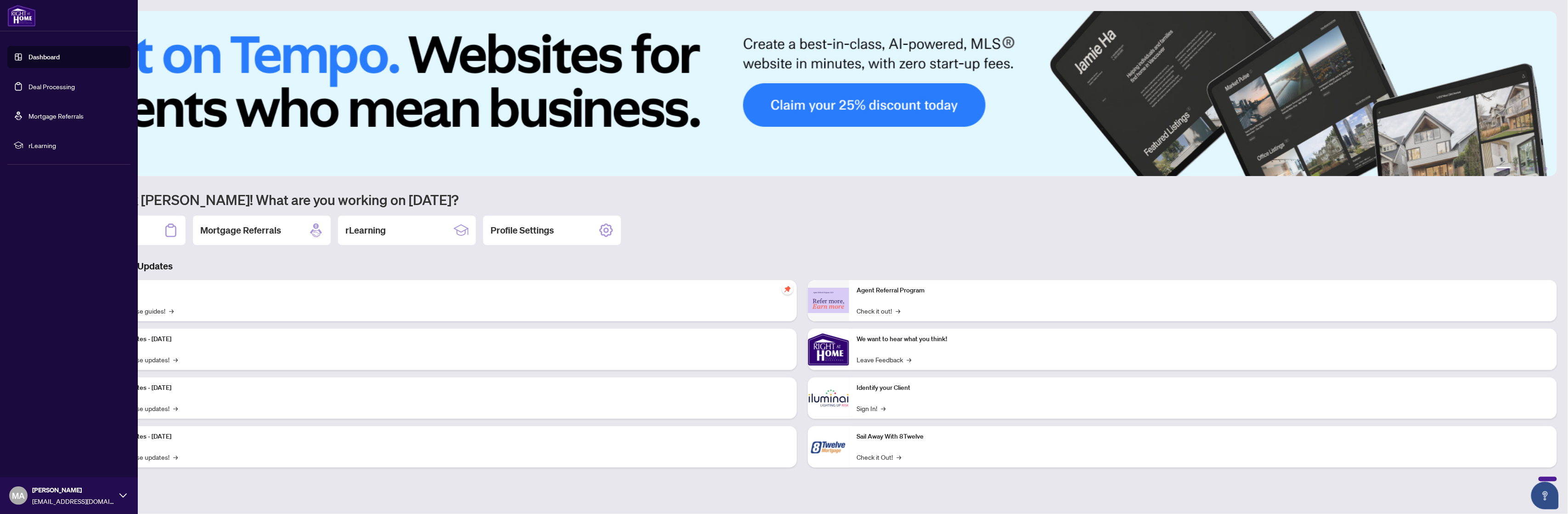
click at [41, 83] on link "Deal Processing" at bounding box center [52, 86] width 46 height 9
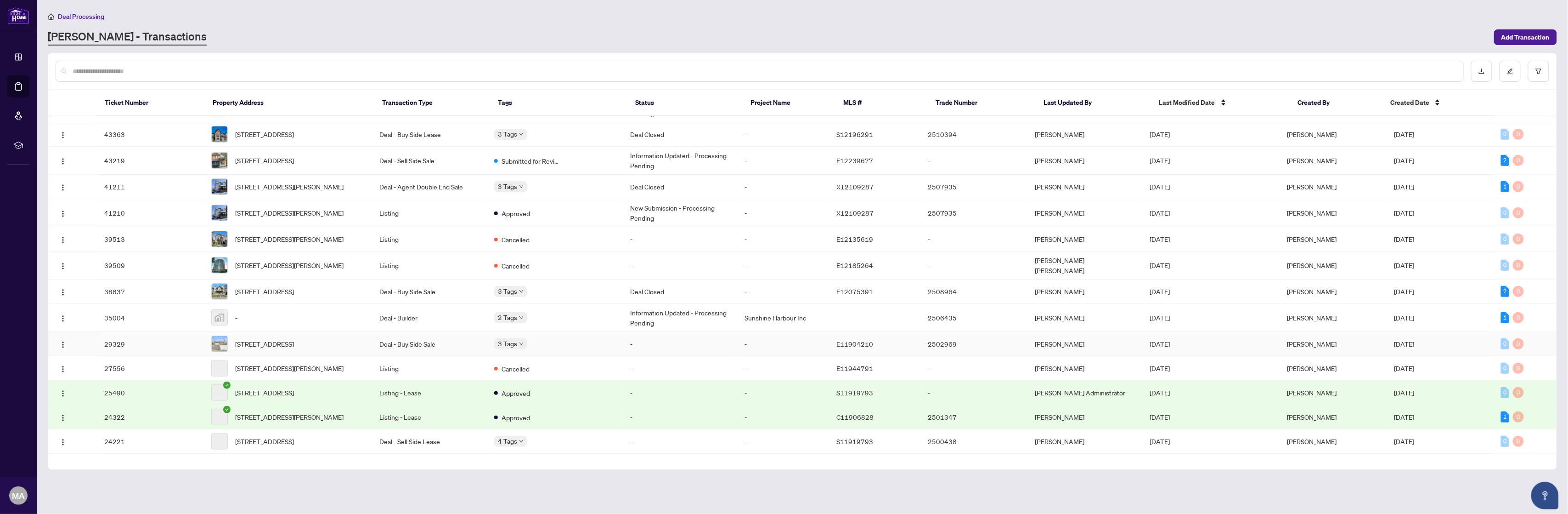
scroll to position [309, 0]
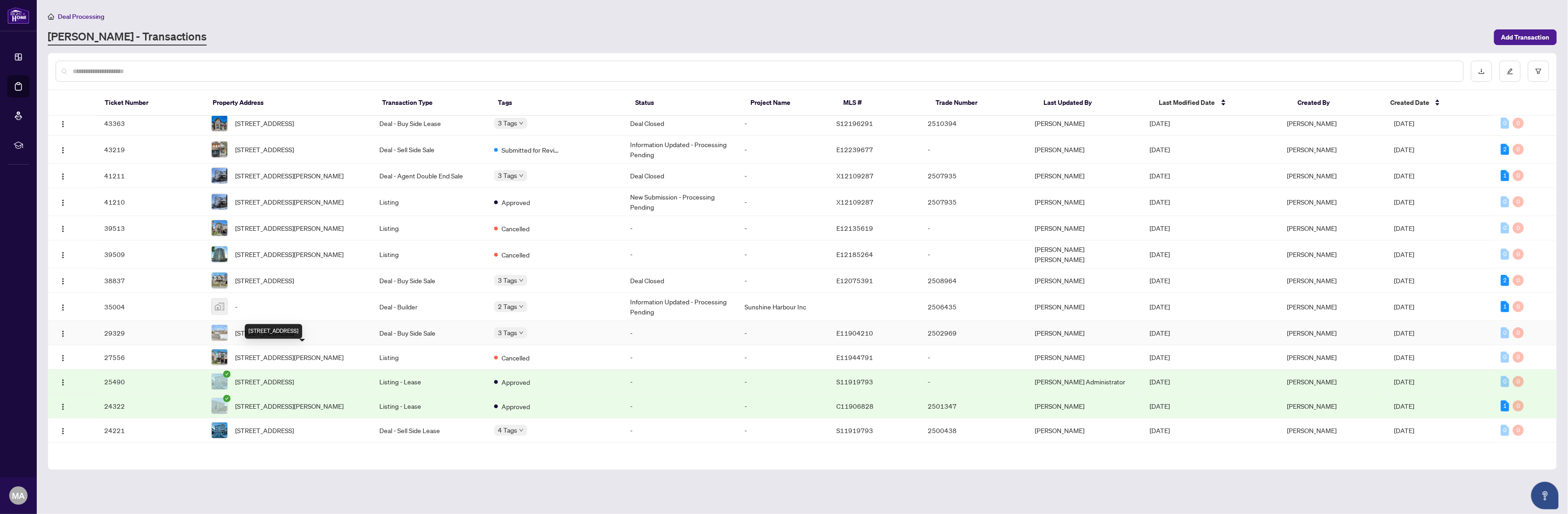
click at [294, 338] on span "[STREET_ADDRESS]" at bounding box center [264, 333] width 59 height 10
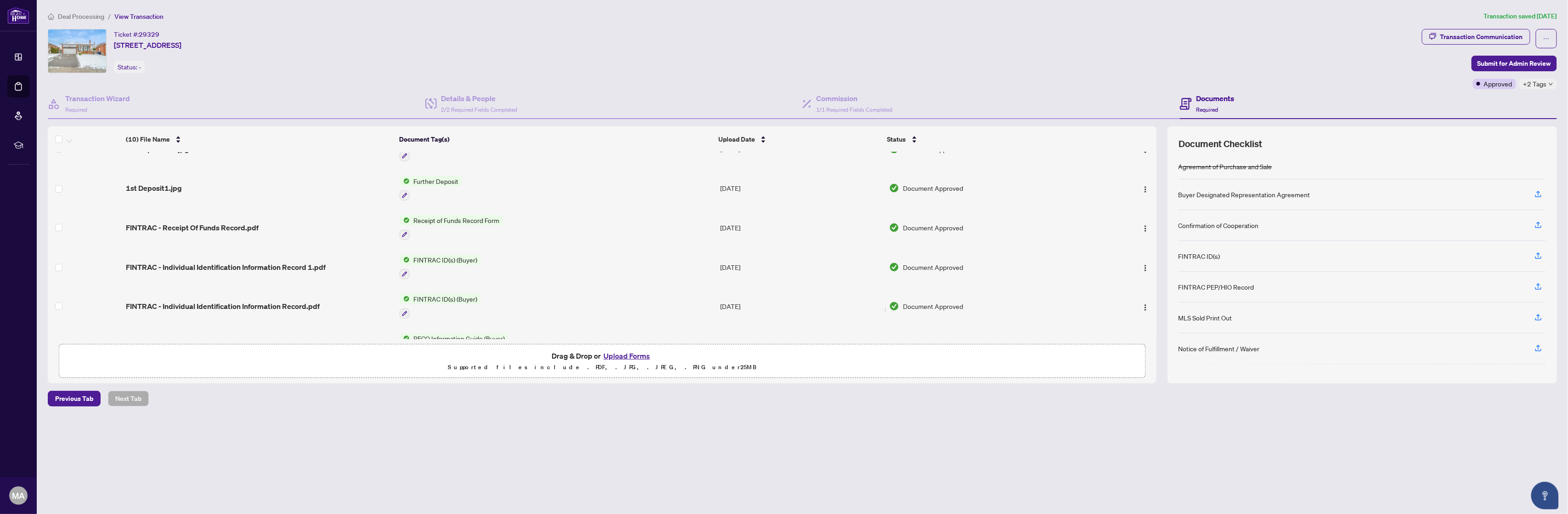
scroll to position [204, 0]
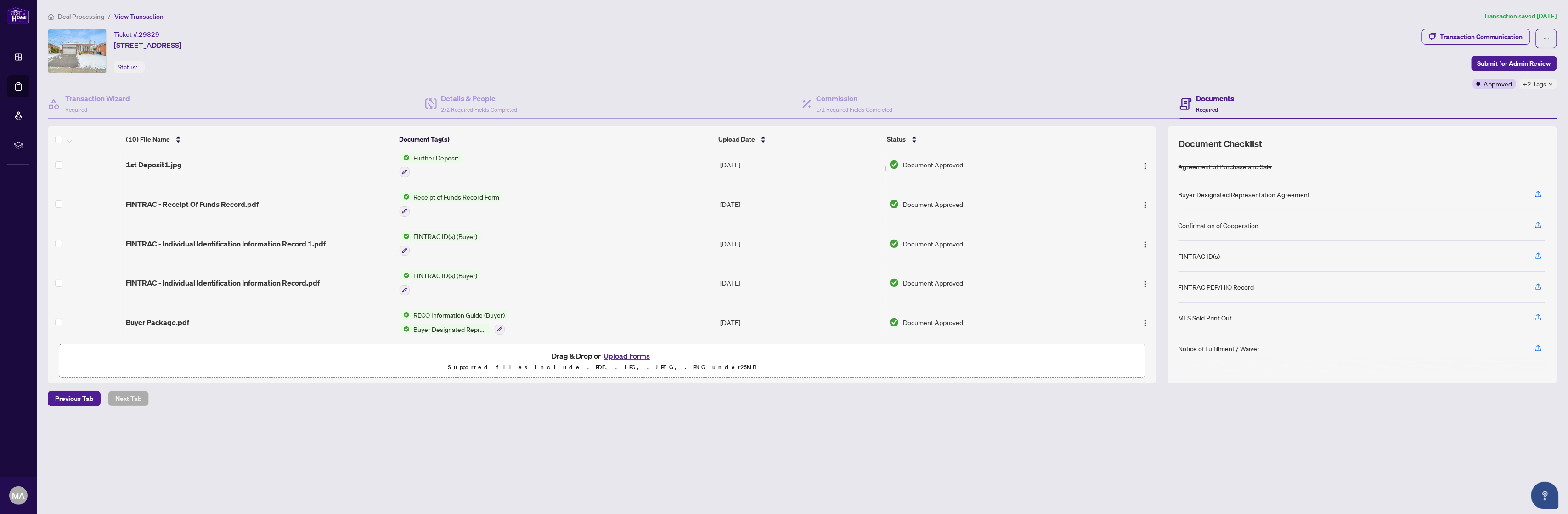
click at [1142, 241] on img "button" at bounding box center [1146, 244] width 7 height 7
click at [1158, 286] on span "Download" at bounding box center [1188, 287] width 88 height 10
click at [307, 277] on span "FINTRAC - Individual Identification Information Record.pdf" at bounding box center [223, 283] width 194 height 11
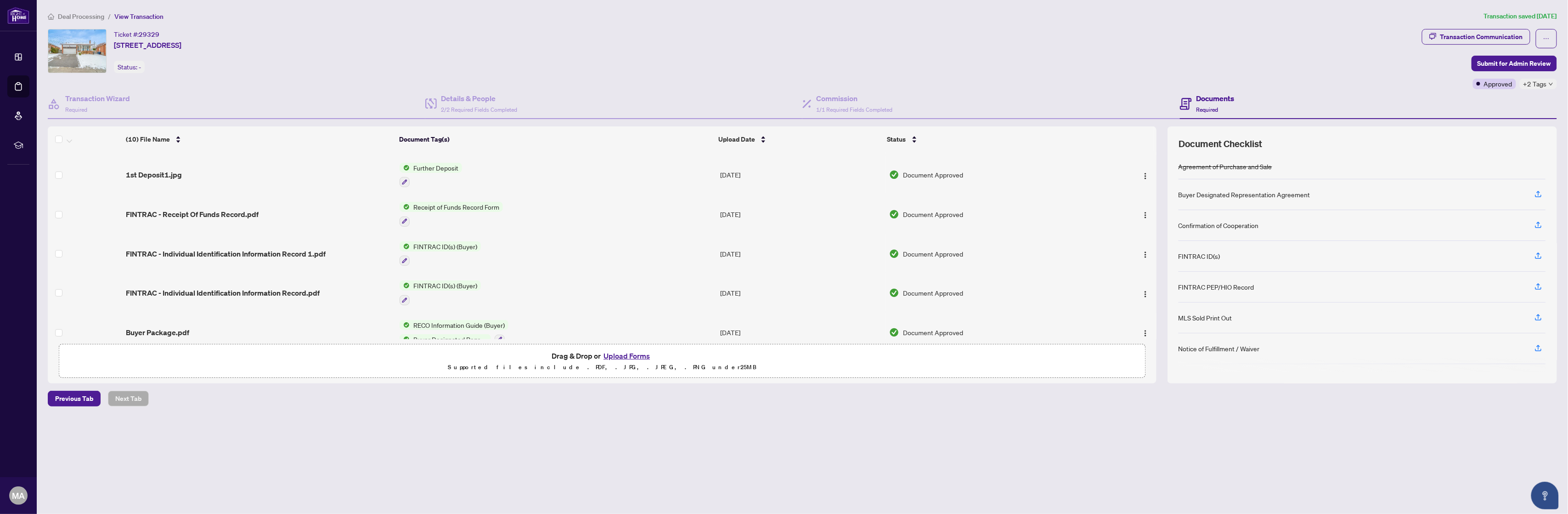
scroll to position [204, 0]
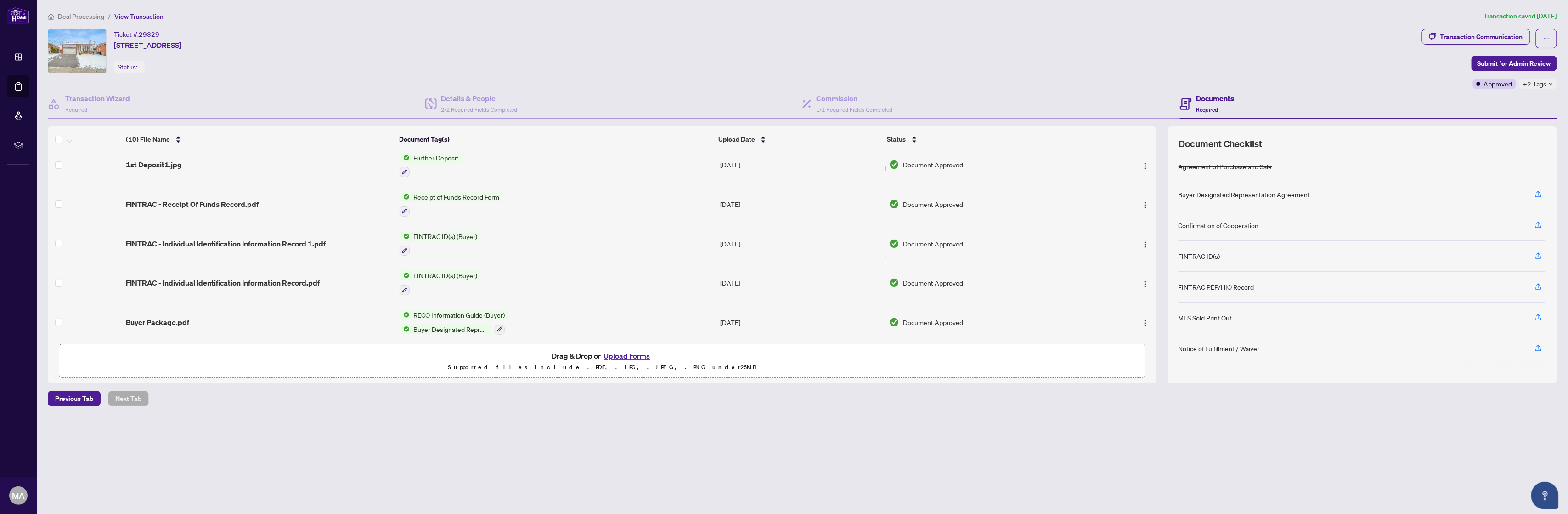
click at [1146, 281] on img "button" at bounding box center [1146, 284] width 7 height 7
click at [1161, 325] on span "Download" at bounding box center [1188, 326] width 88 height 10
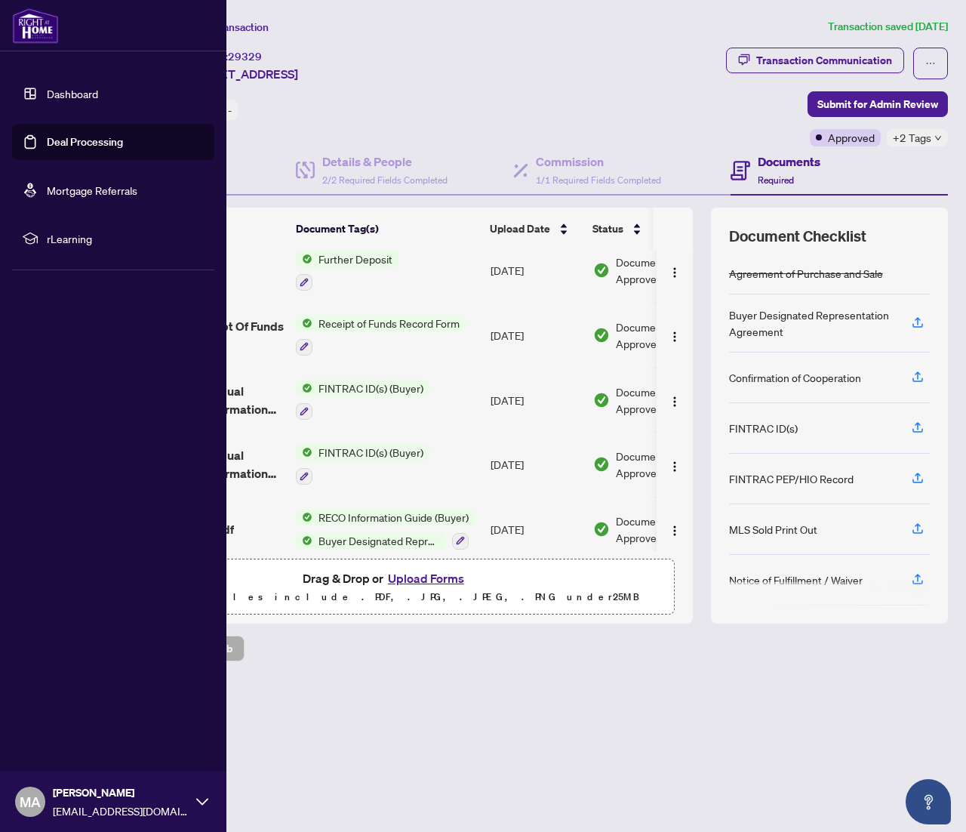
click at [62, 94] on link "Dashboard" at bounding box center [72, 94] width 51 height 14
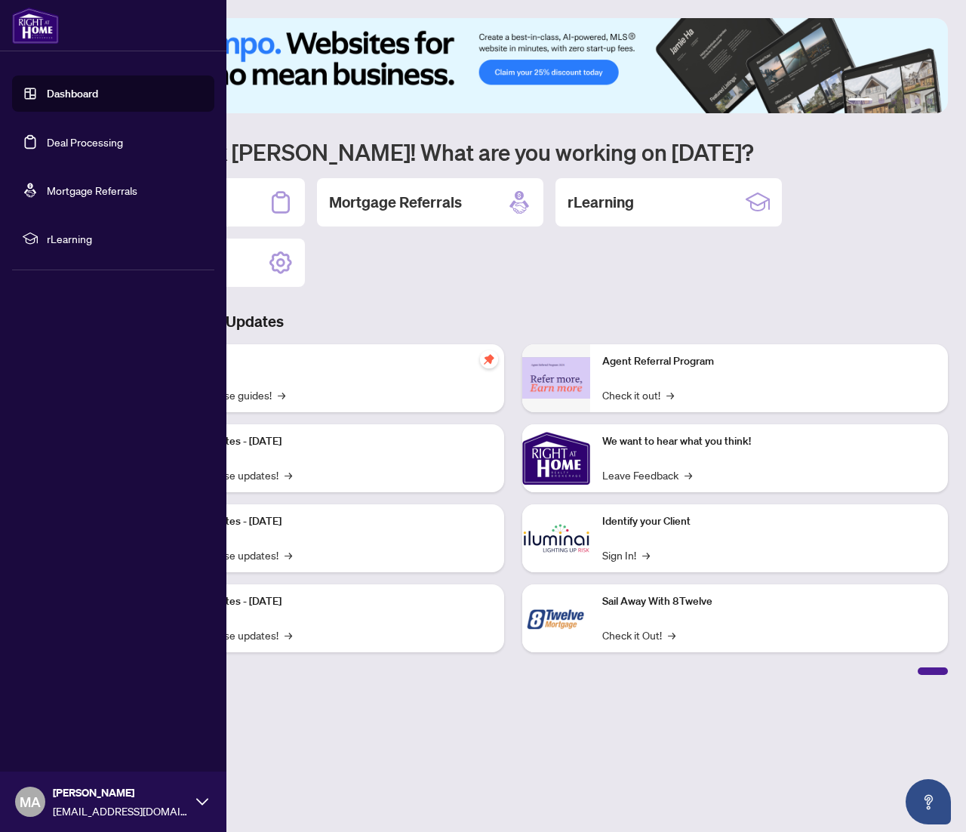
click at [109, 136] on link "Deal Processing" at bounding box center [85, 142] width 76 height 14
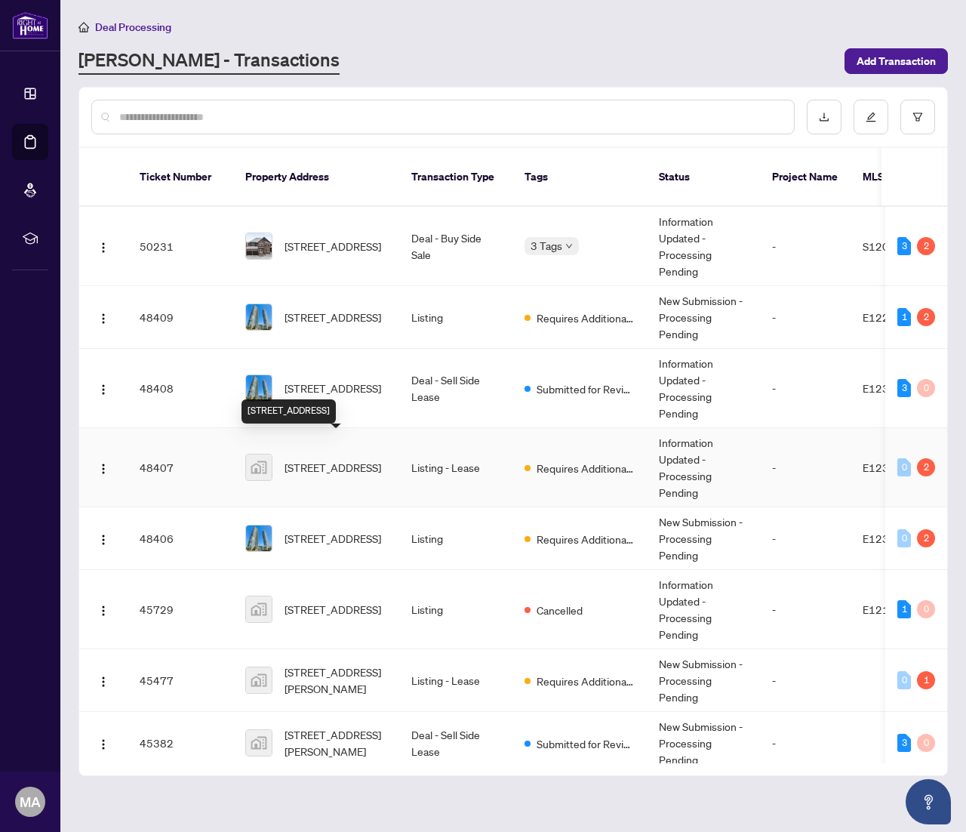
click at [311, 459] on span "[STREET_ADDRESS]" at bounding box center [332, 467] width 97 height 17
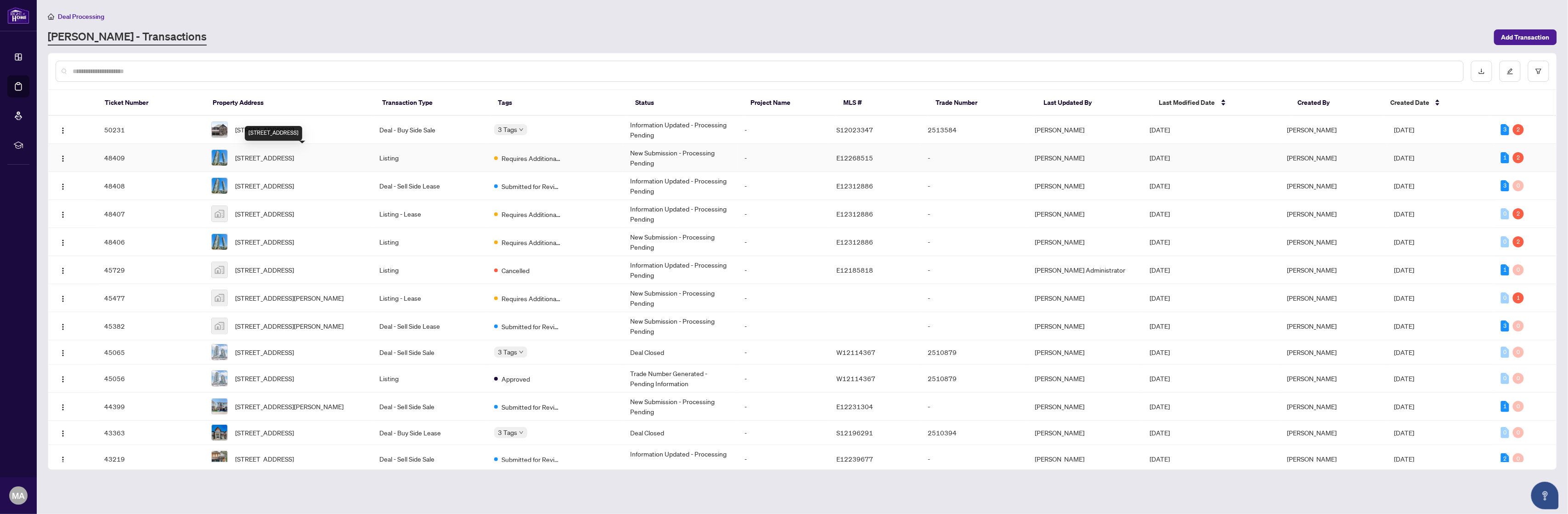
click at [274, 153] on span "[STREET_ADDRESS]" at bounding box center [264, 158] width 59 height 10
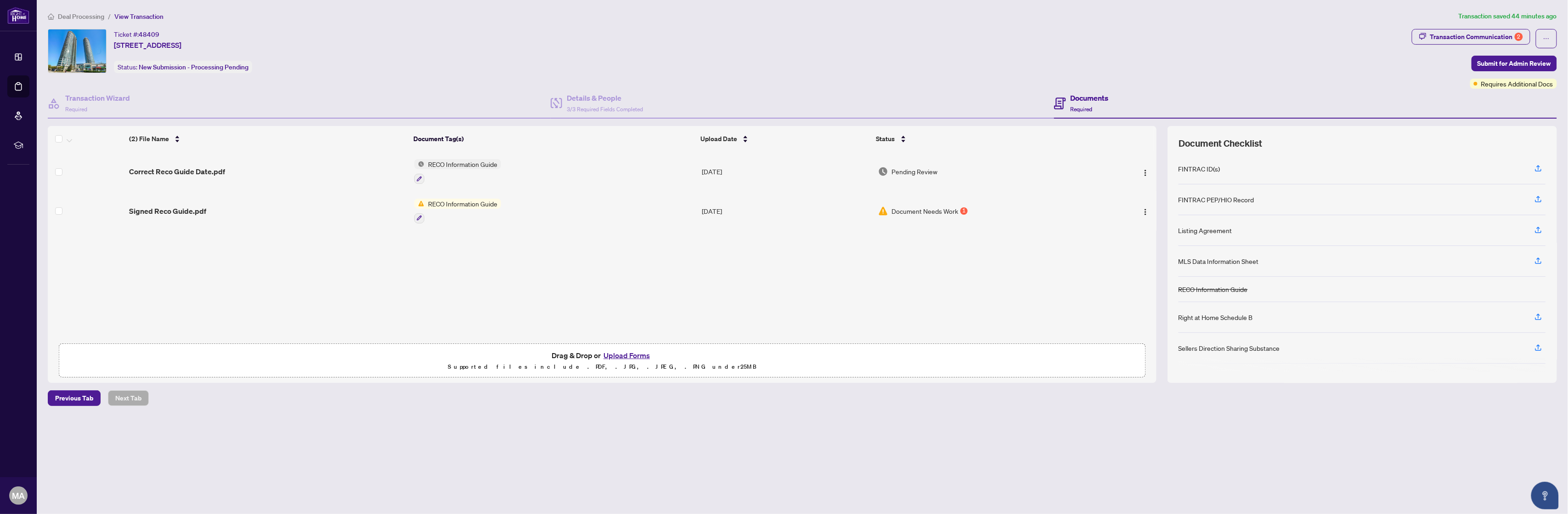
click at [610, 355] on button "Upload Forms" at bounding box center [626, 355] width 52 height 12
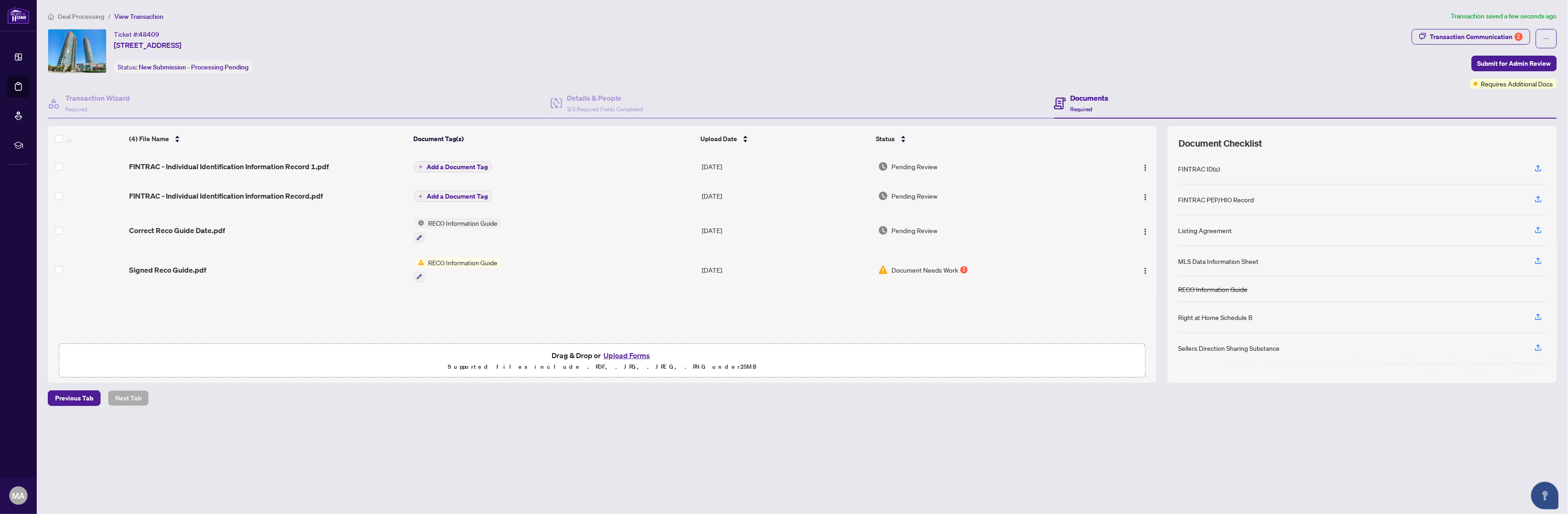
click at [929, 423] on div "Deal Processing / View Transaction Transaction saved a few seconds ago Ticket #…" at bounding box center [802, 224] width 1516 height 427
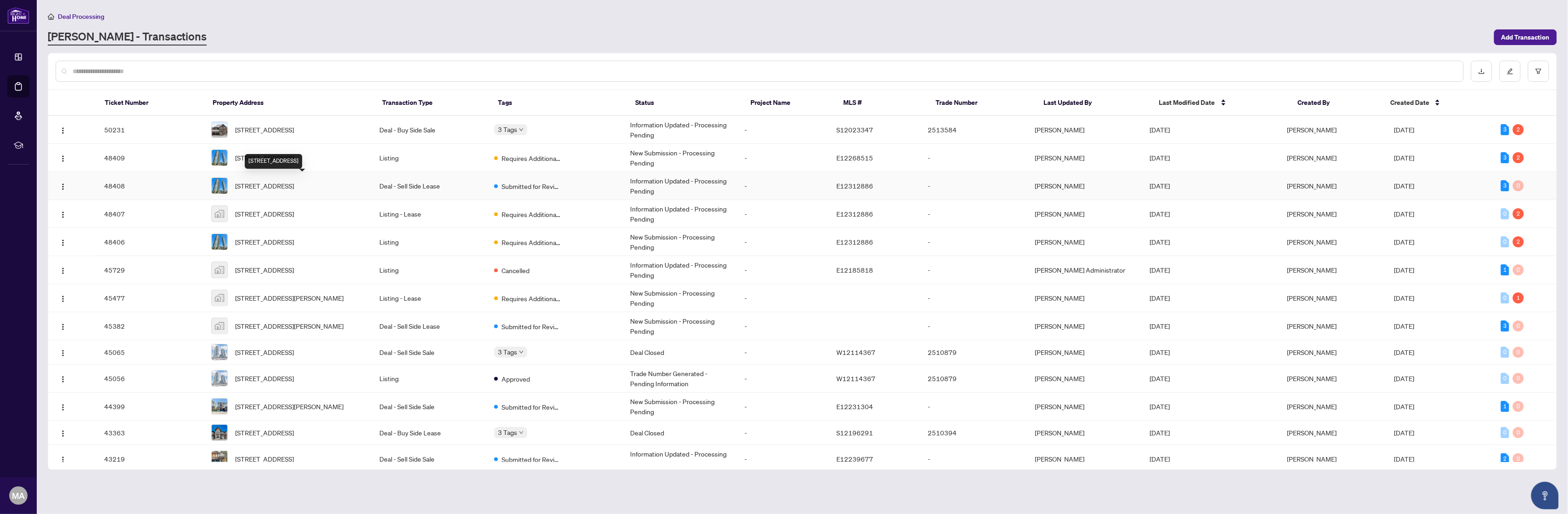
click at [242, 187] on span "[STREET_ADDRESS]" at bounding box center [264, 186] width 59 height 10
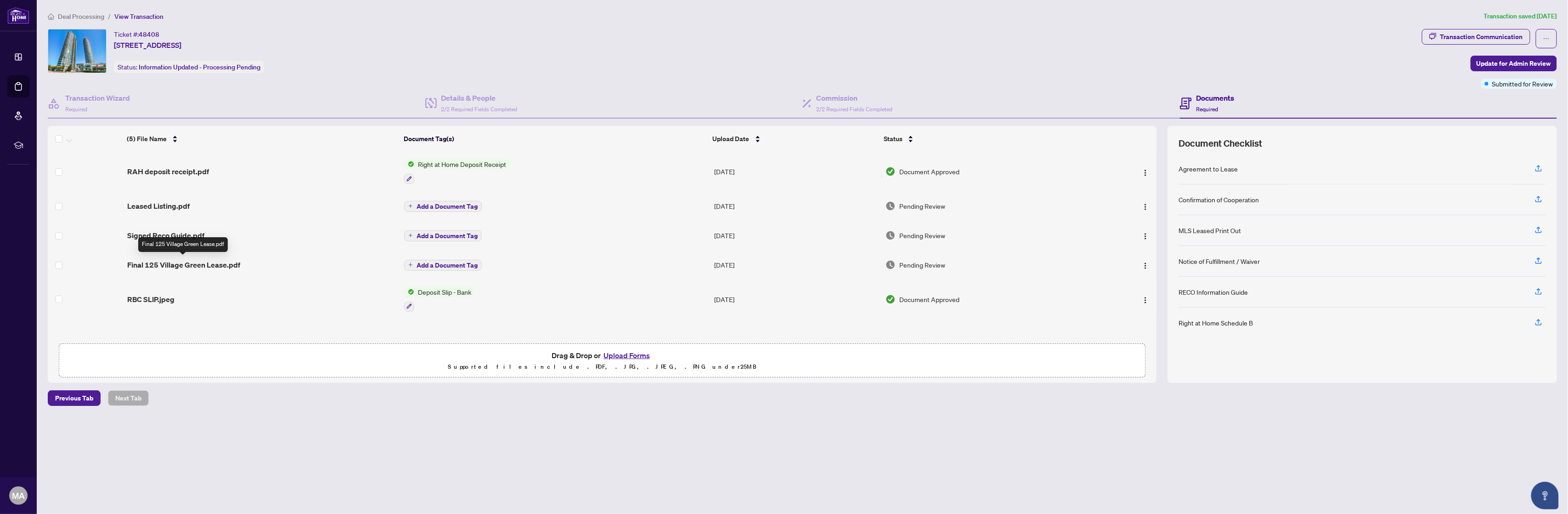
click at [212, 262] on span "Final 125 Village Green Lease.pdf" at bounding box center [184, 265] width 113 height 11
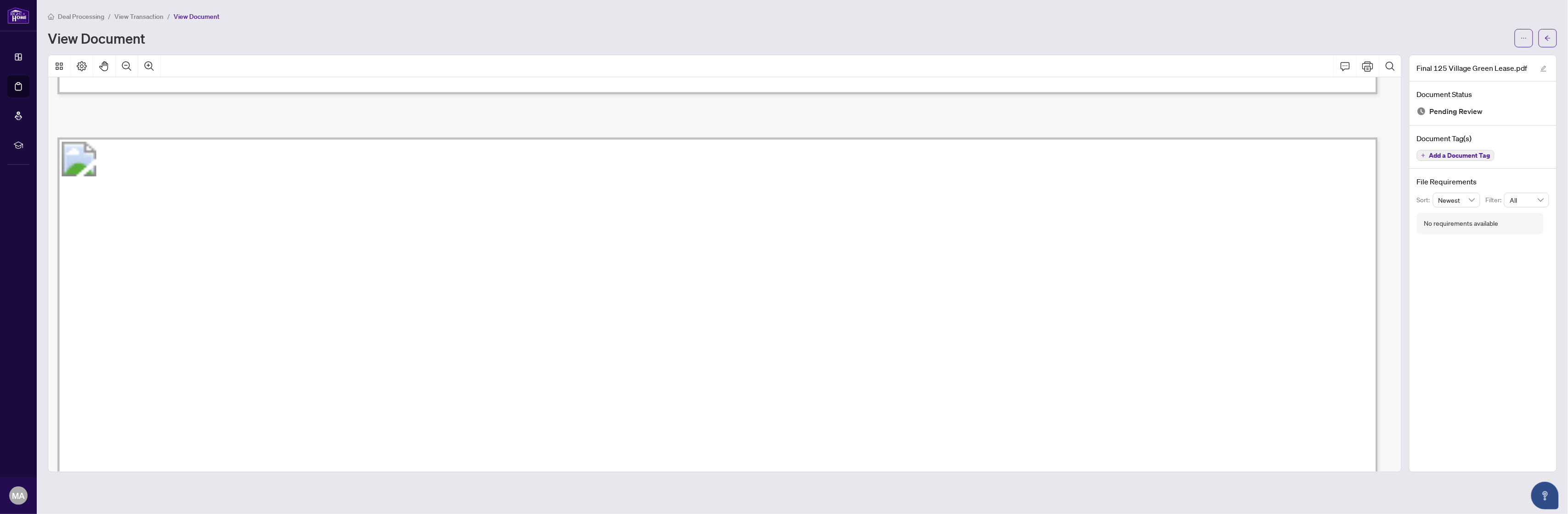
scroll to position [5331, 0]
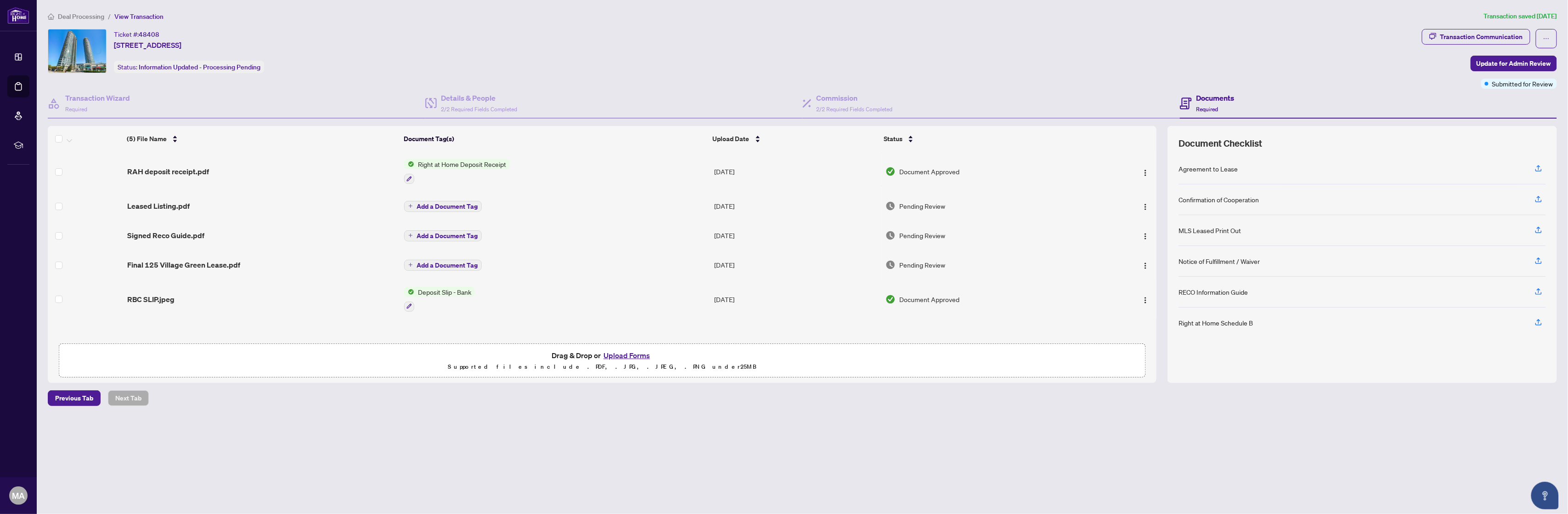
click at [1485, 65] on span "Update for Admin Review" at bounding box center [1514, 63] width 74 height 15
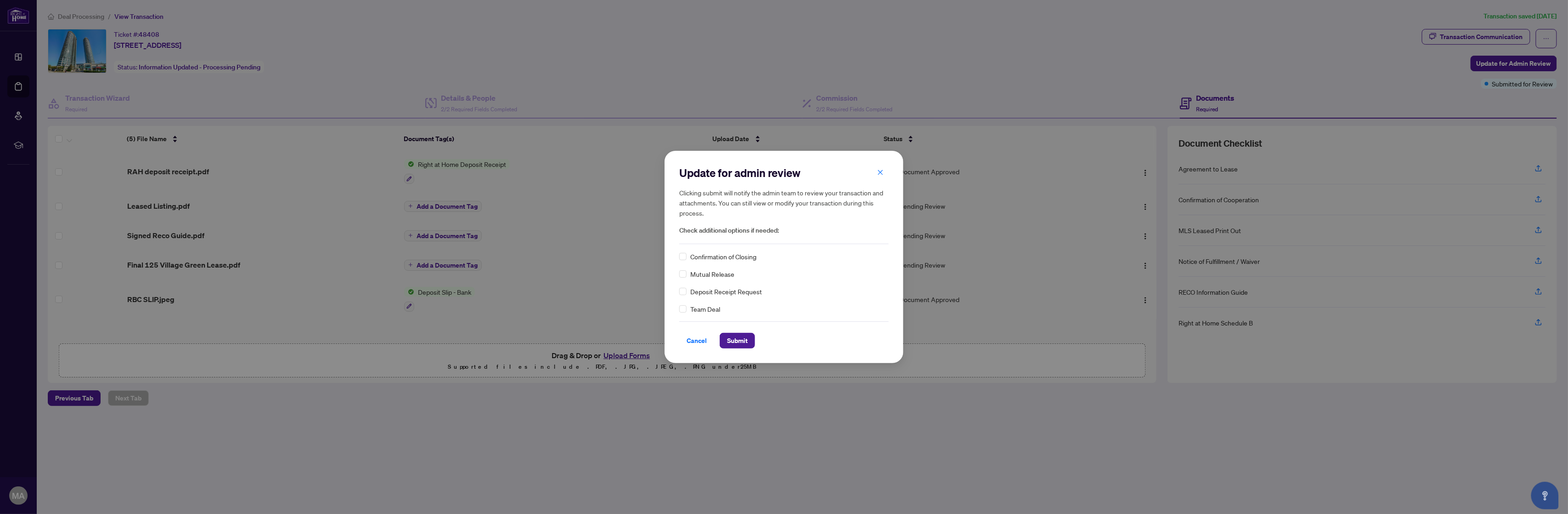
click at [677, 256] on div "Update for admin review Clicking submit will notify the admin team to review yo…" at bounding box center [784, 256] width 239 height 212
click at [732, 343] on span "Submit" at bounding box center [737, 340] width 21 height 15
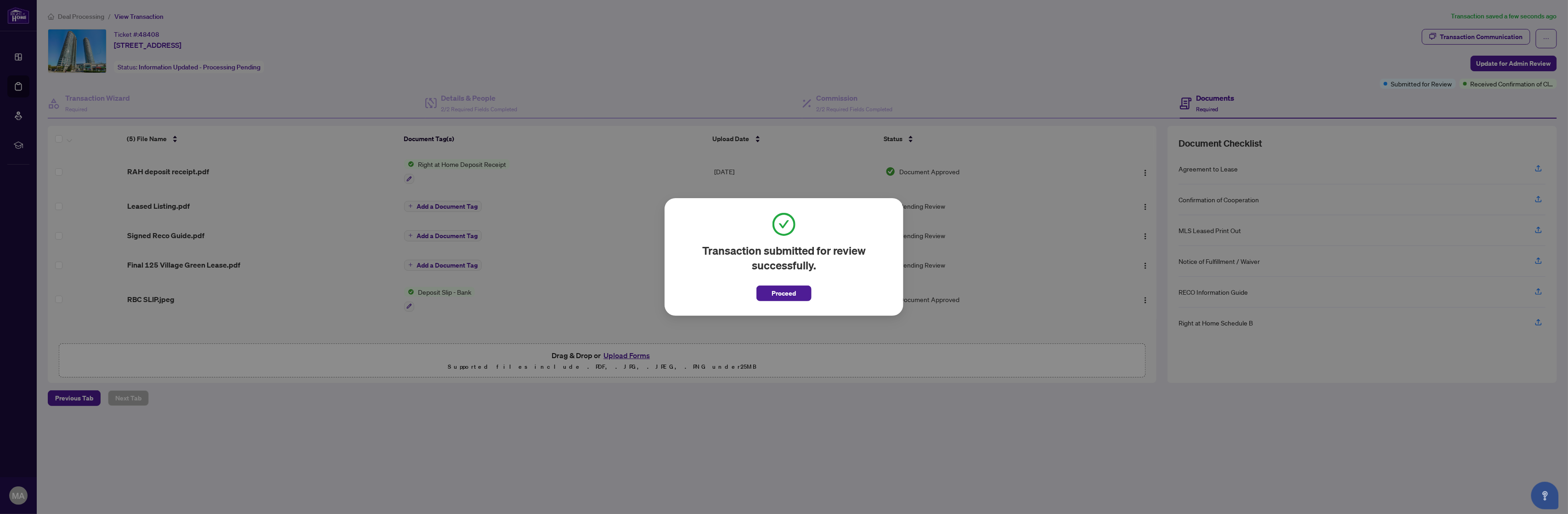
click at [794, 299] on span "Proceed" at bounding box center [784, 293] width 24 height 15
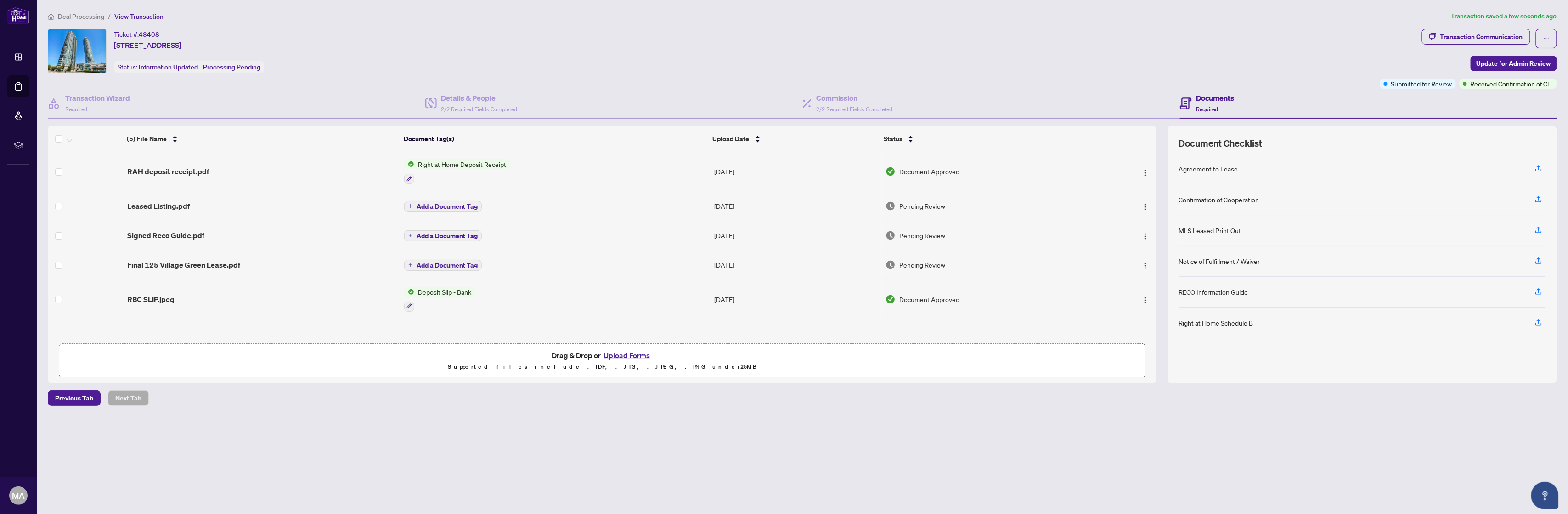
click at [950, 459] on main "Deal Processing / View Transaction Transaction saved a few seconds ago Ticket #…" at bounding box center [802, 257] width 1531 height 514
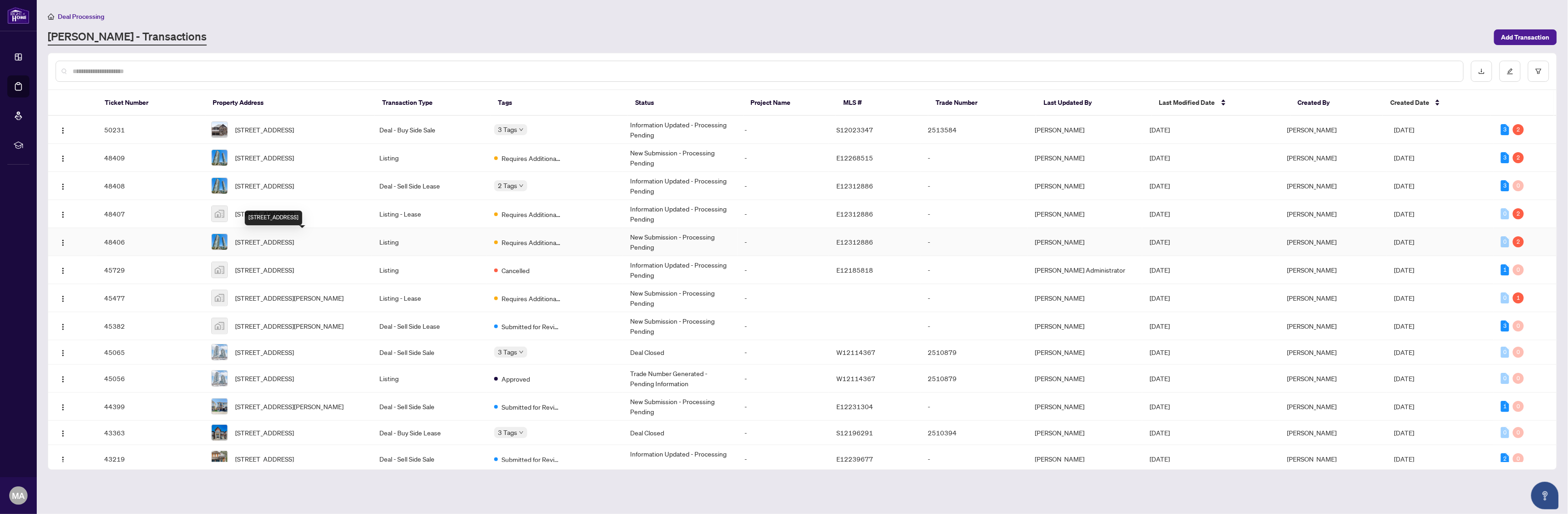
click at [294, 239] on span "[STREET_ADDRESS]" at bounding box center [264, 242] width 59 height 10
click at [287, 209] on span "[STREET_ADDRESS]" at bounding box center [264, 214] width 59 height 10
click at [61, 214] on img "button" at bounding box center [63, 214] width 7 height 7
click at [200, 38] on div "[PERSON_NAME] - Transactions" at bounding box center [768, 37] width 1441 height 16
click at [65, 242] on img "button" at bounding box center [63, 242] width 7 height 7
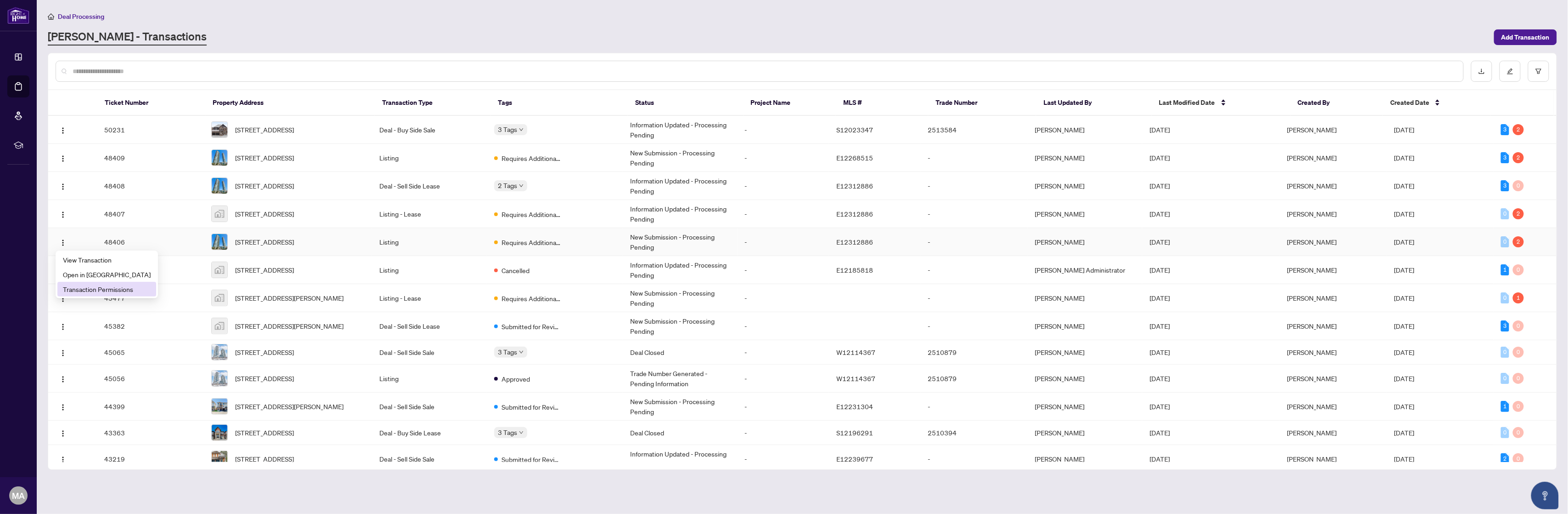
click at [85, 289] on span "Transaction Permissions" at bounding box center [107, 289] width 88 height 10
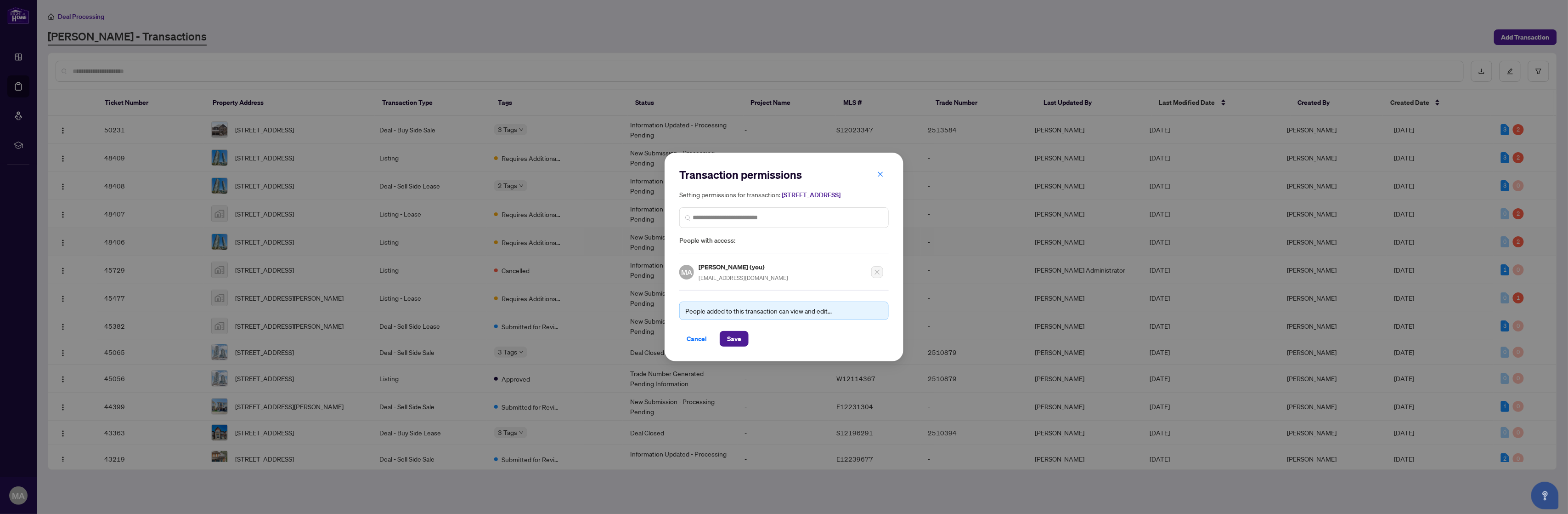
click at [695, 345] on span "Cancel" at bounding box center [696, 339] width 20 height 15
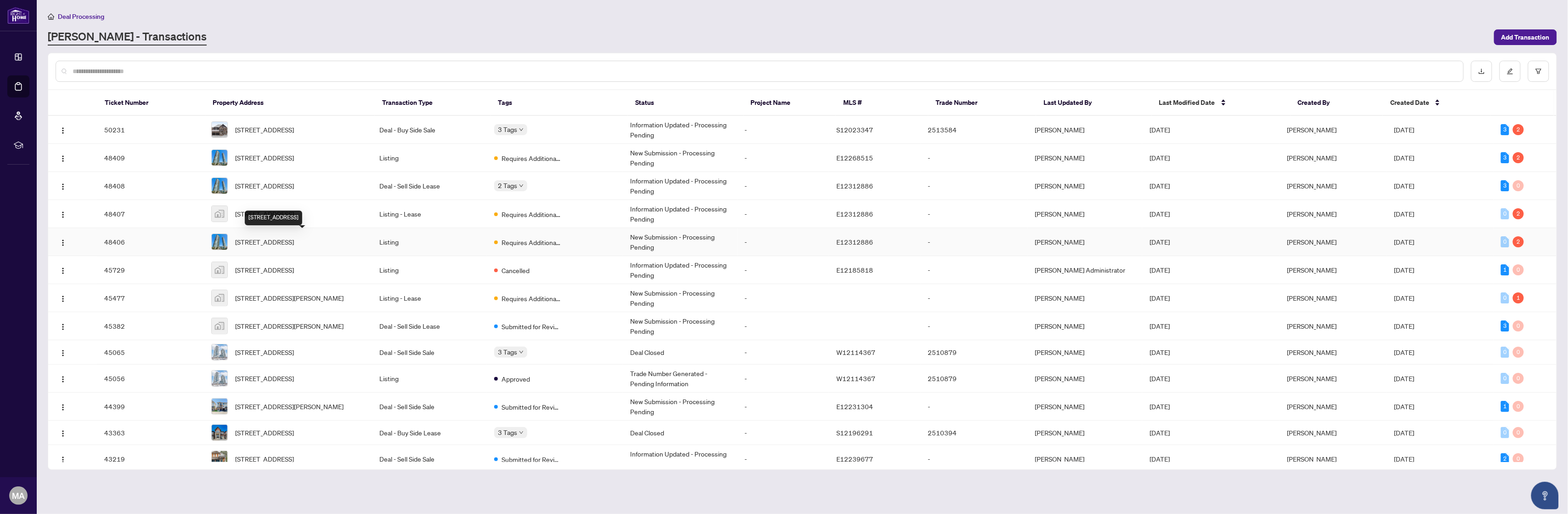
click at [294, 242] on span "[STREET_ADDRESS]" at bounding box center [264, 242] width 59 height 10
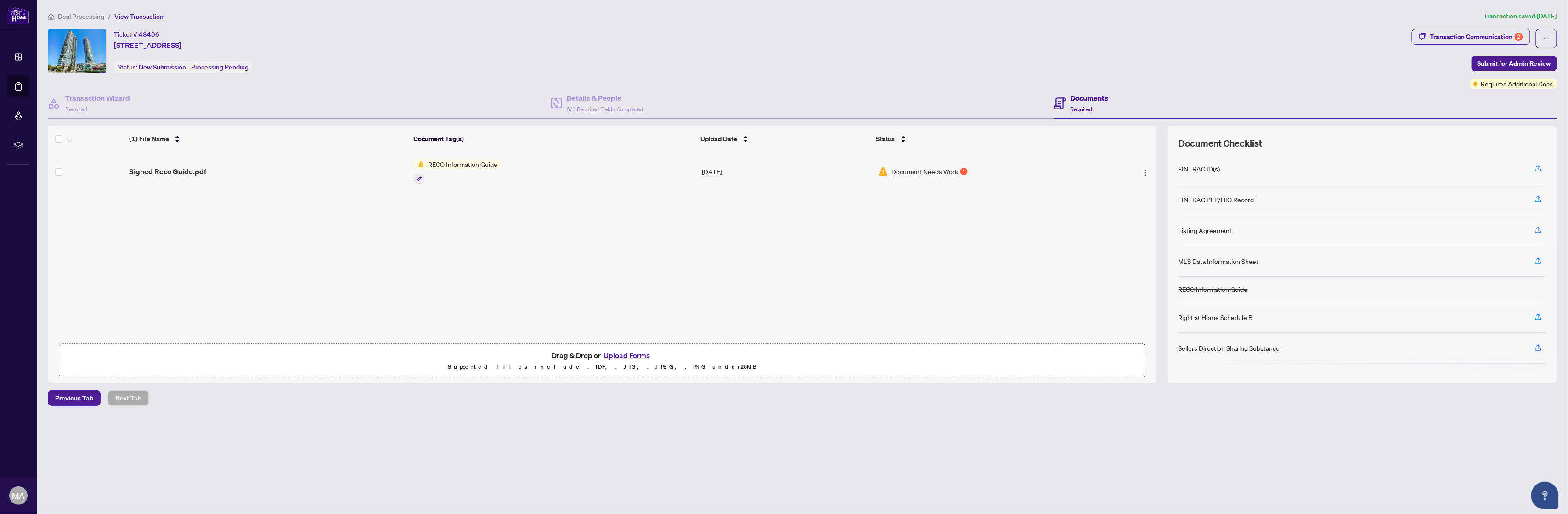
click at [1544, 34] on span "button" at bounding box center [1546, 38] width 7 height 15
click at [1524, 71] on span "Document Archive" at bounding box center [1514, 73] width 70 height 10
